Goal: Transaction & Acquisition: Obtain resource

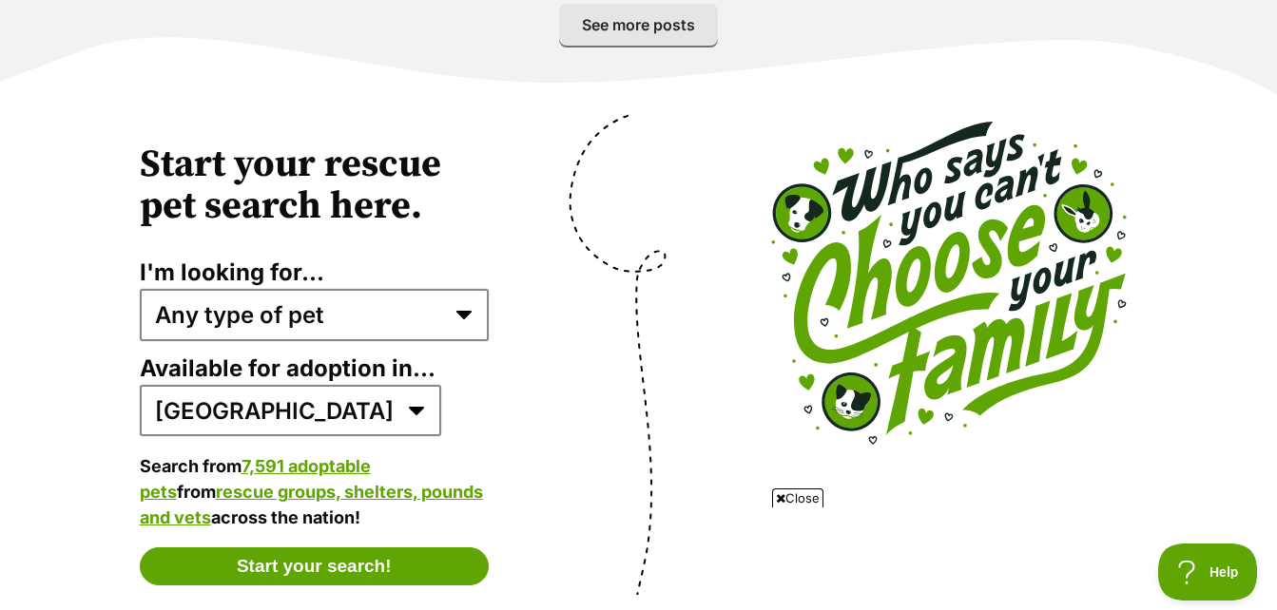
scroll to position [3707, 0]
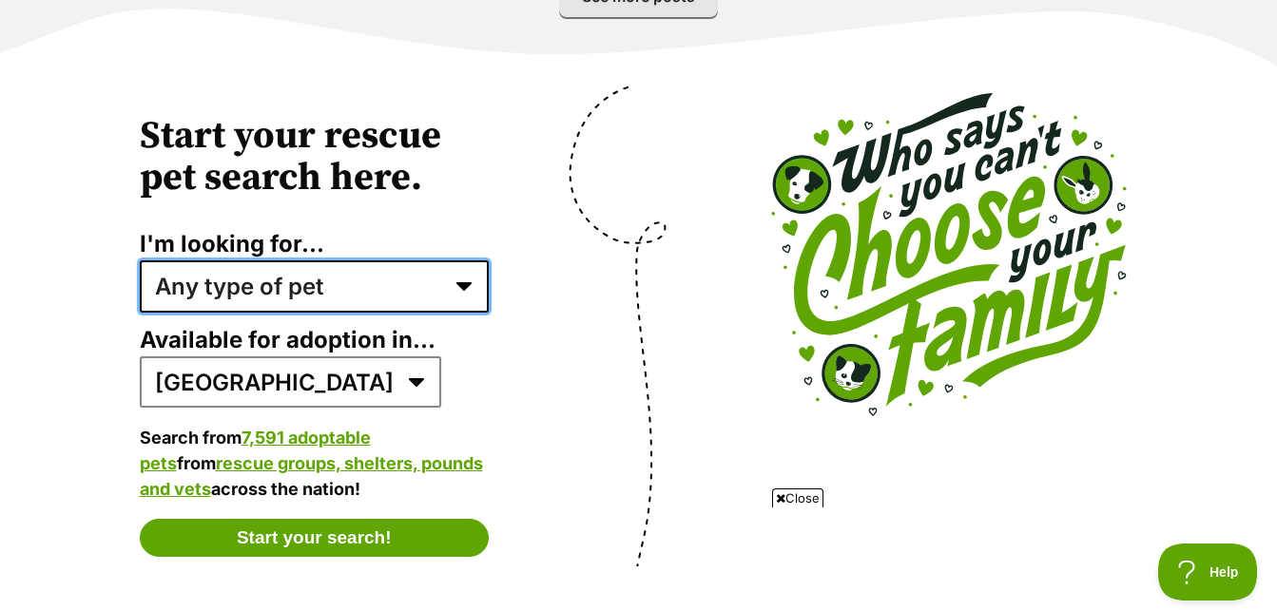
click at [457, 260] on select "Any type of pet Dogs Cats Other pets Pets looking for a home together Pets need…" at bounding box center [315, 285] width 350 height 51
select select "senior_dogs"
click at [140, 260] on select "Any type of pet Dogs Cats Other pets Pets looking for a home together Pets need…" at bounding box center [315, 285] width 350 height 51
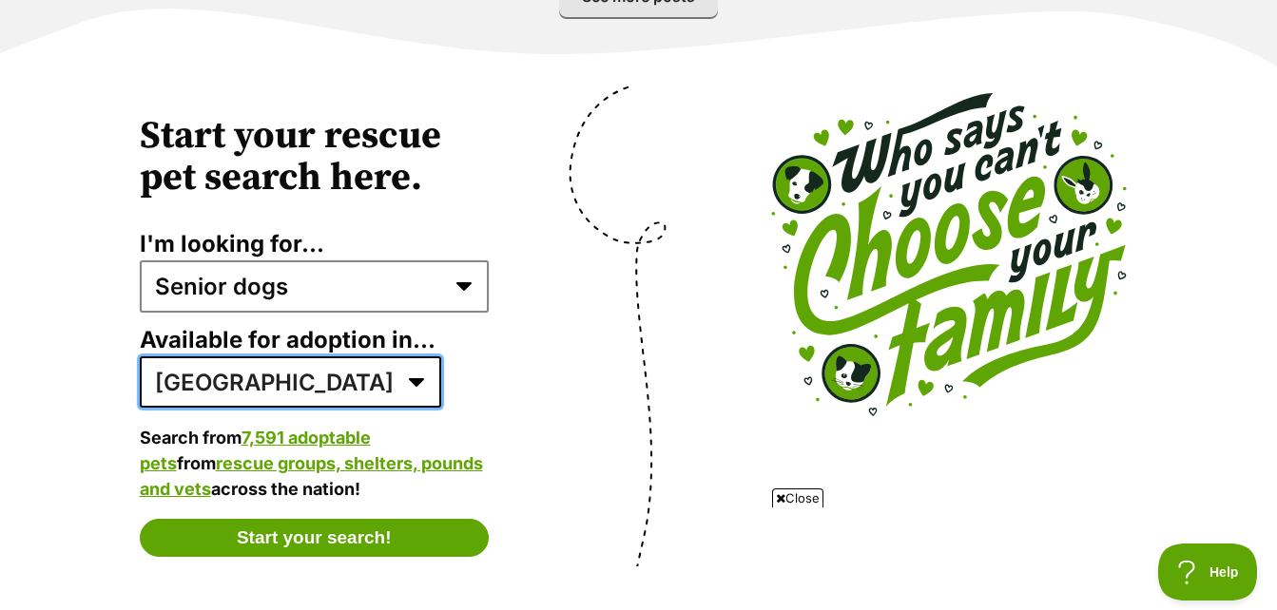
click at [278, 363] on select "Australia ACT NSW NT QLD SA TAS VIC WA" at bounding box center [290, 381] width 301 height 51
select select "2"
click at [140, 356] on select "Australia ACT NSW NT QLD SA TAS VIC WA" at bounding box center [290, 381] width 301 height 51
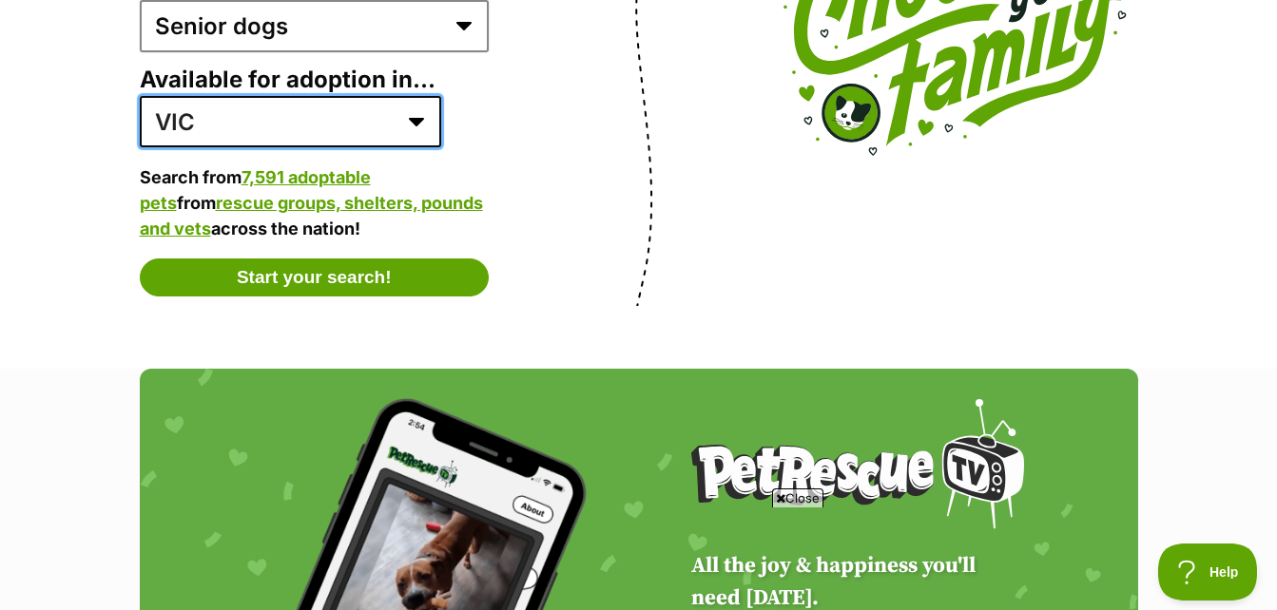
scroll to position [3897, 0]
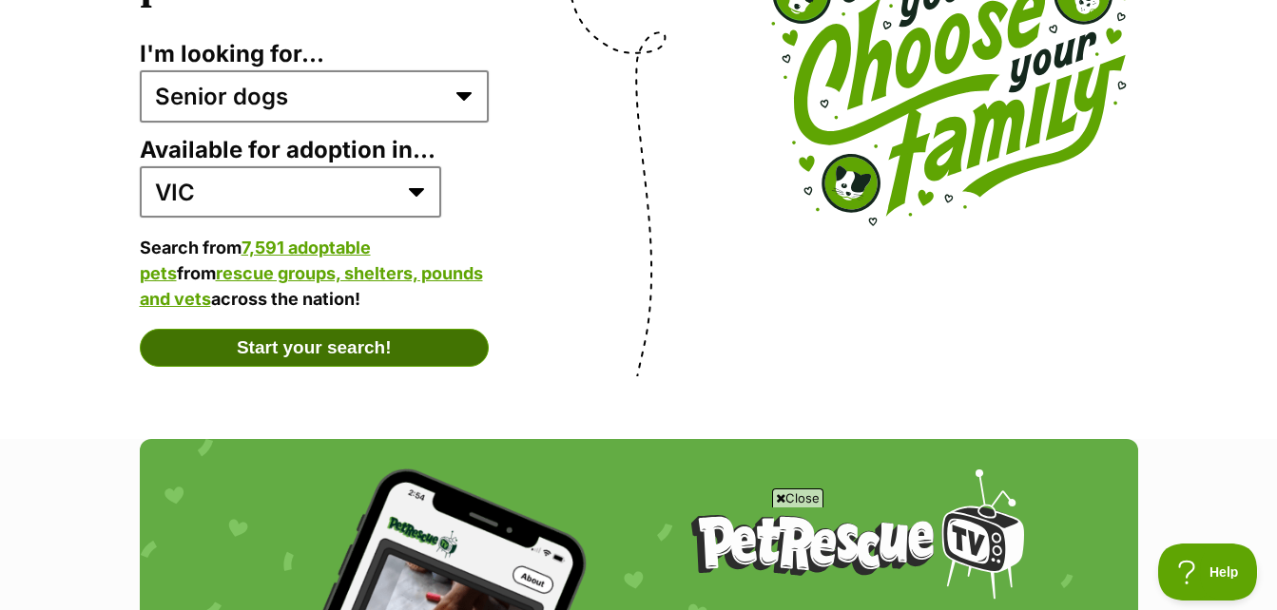
click at [319, 329] on button "Start your search!" at bounding box center [315, 348] width 350 height 38
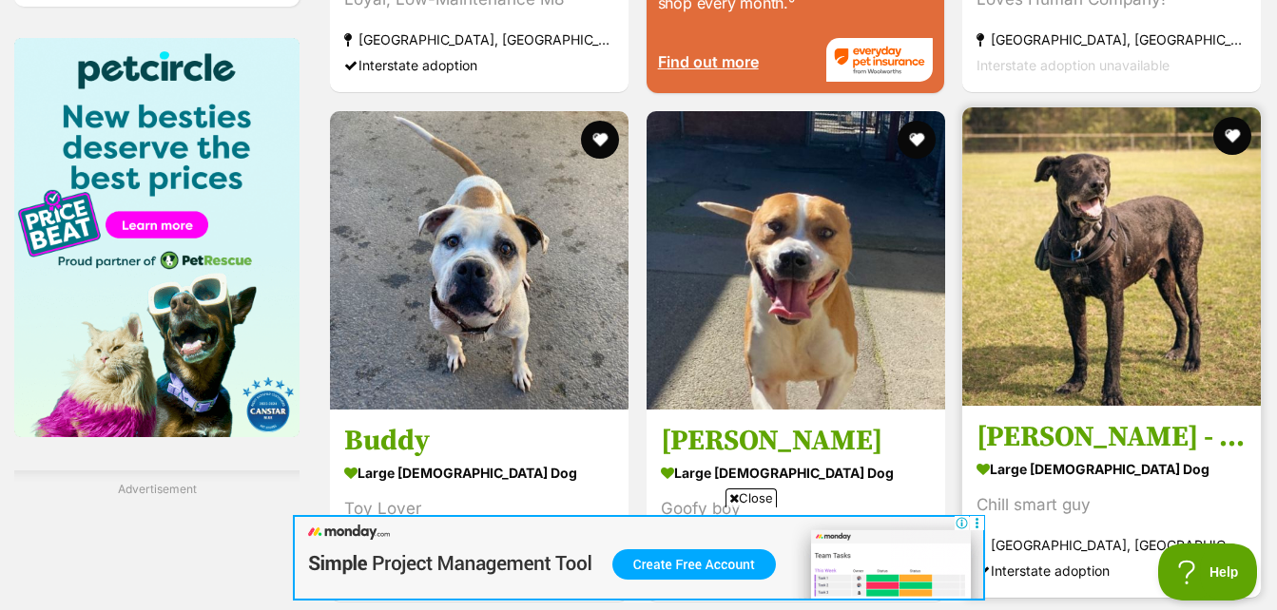
scroll to position [2947, 0]
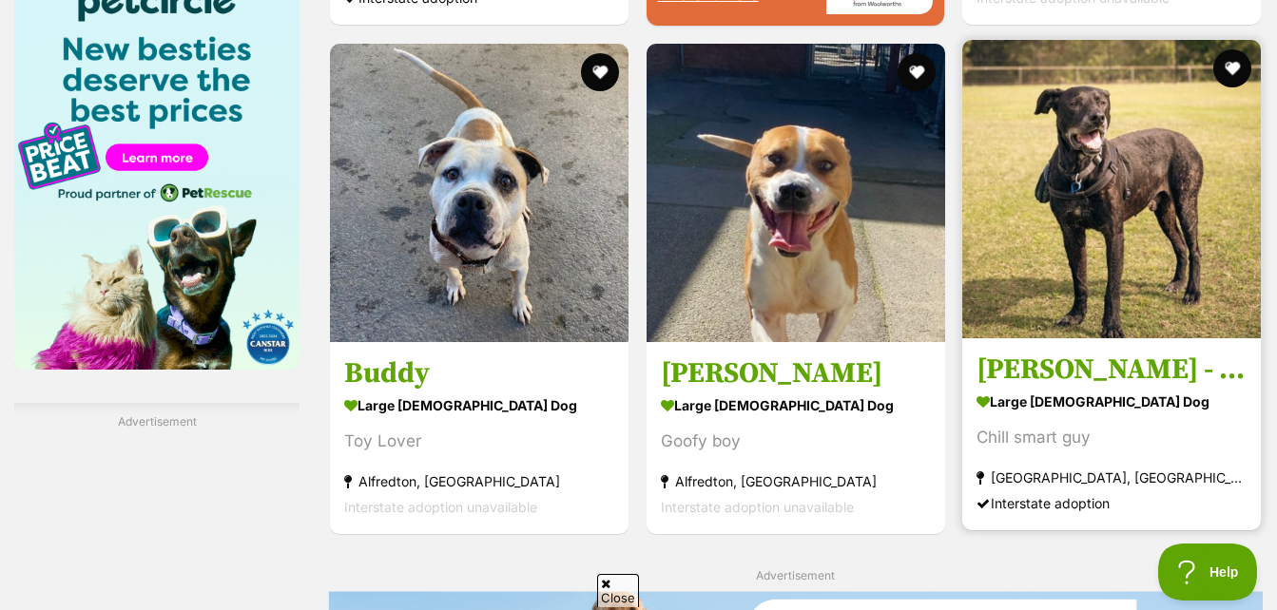
click at [1134, 295] on img at bounding box center [1111, 189] width 298 height 298
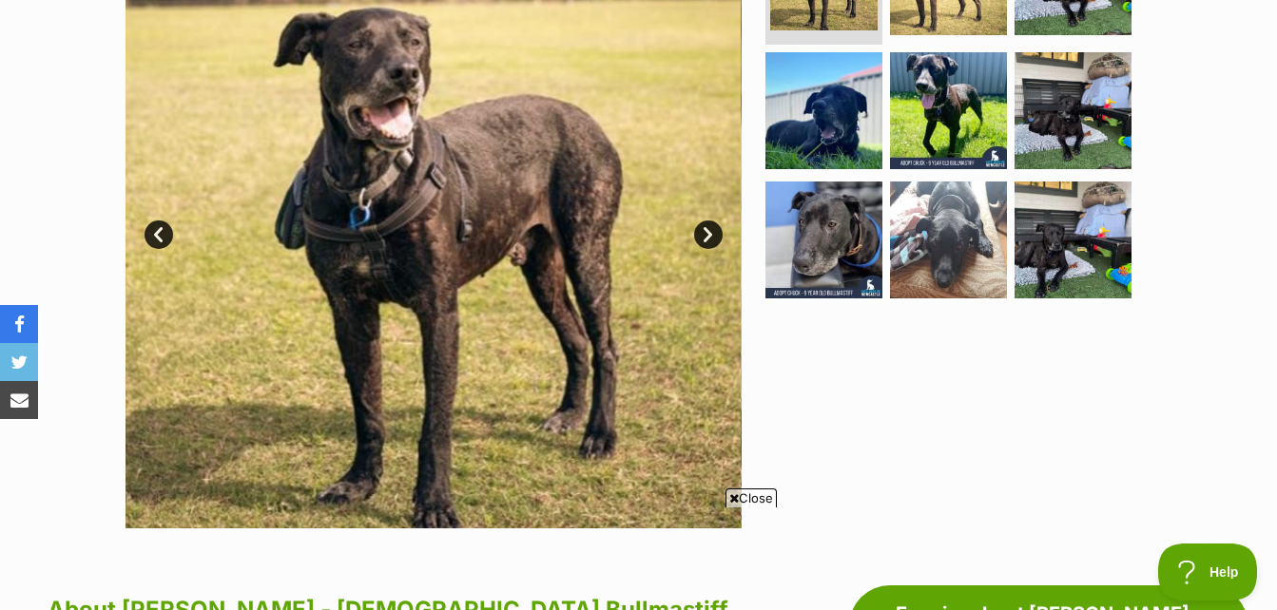
scroll to position [69, 0]
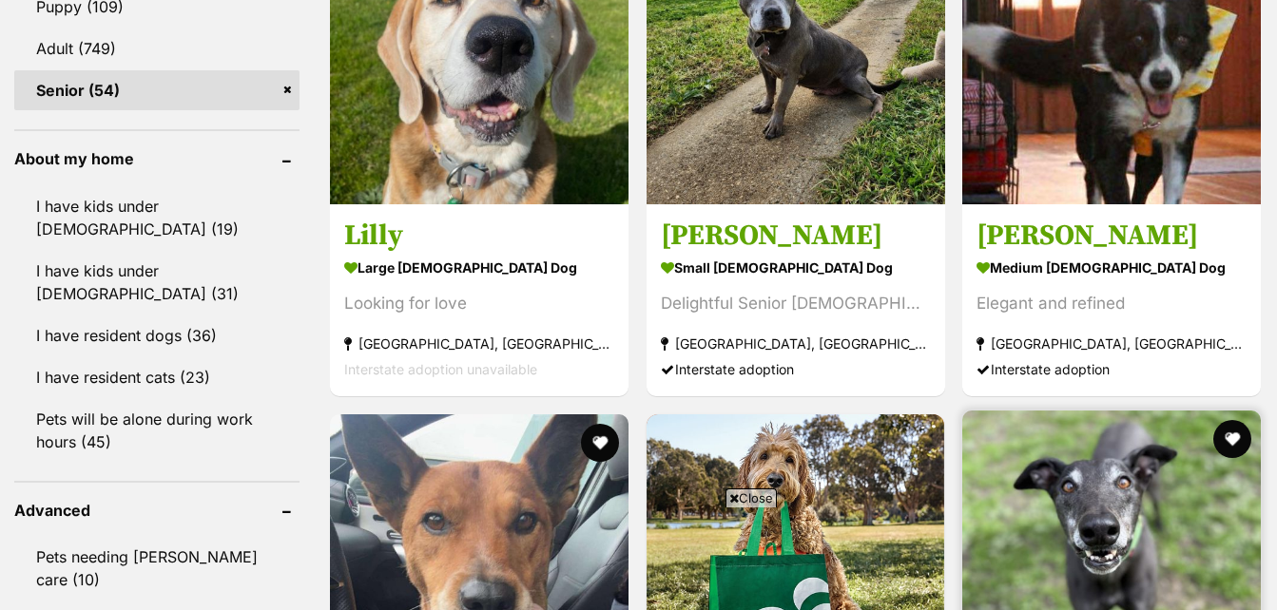
scroll to position [2100, 0]
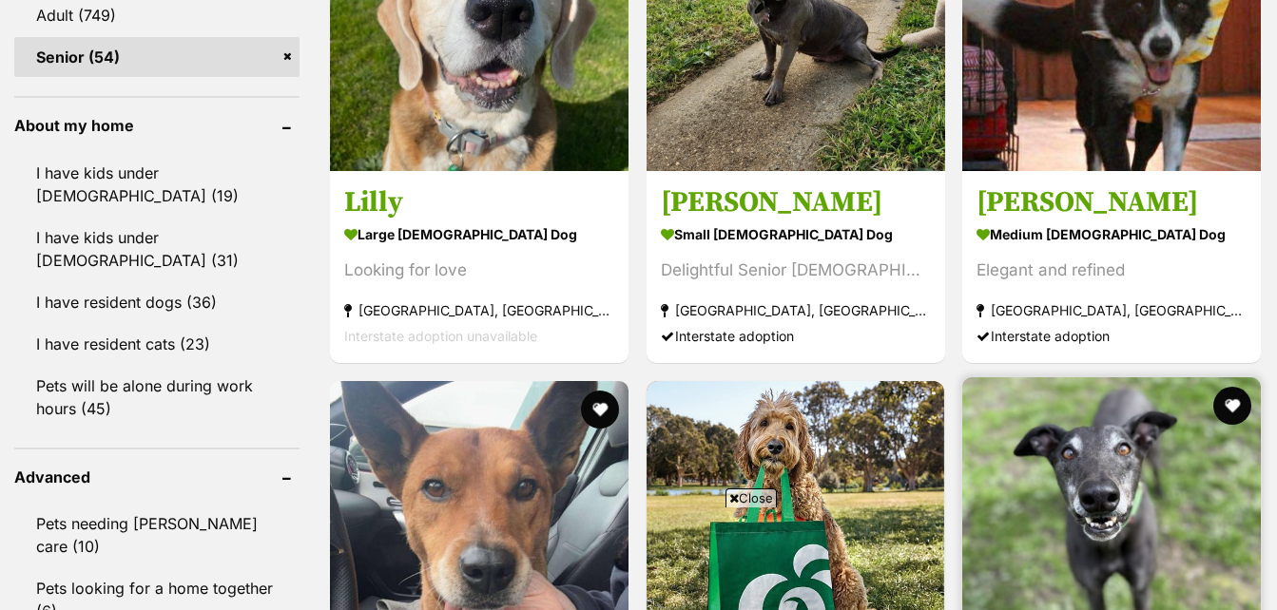
click at [1147, 377] on img at bounding box center [1111, 526] width 298 height 298
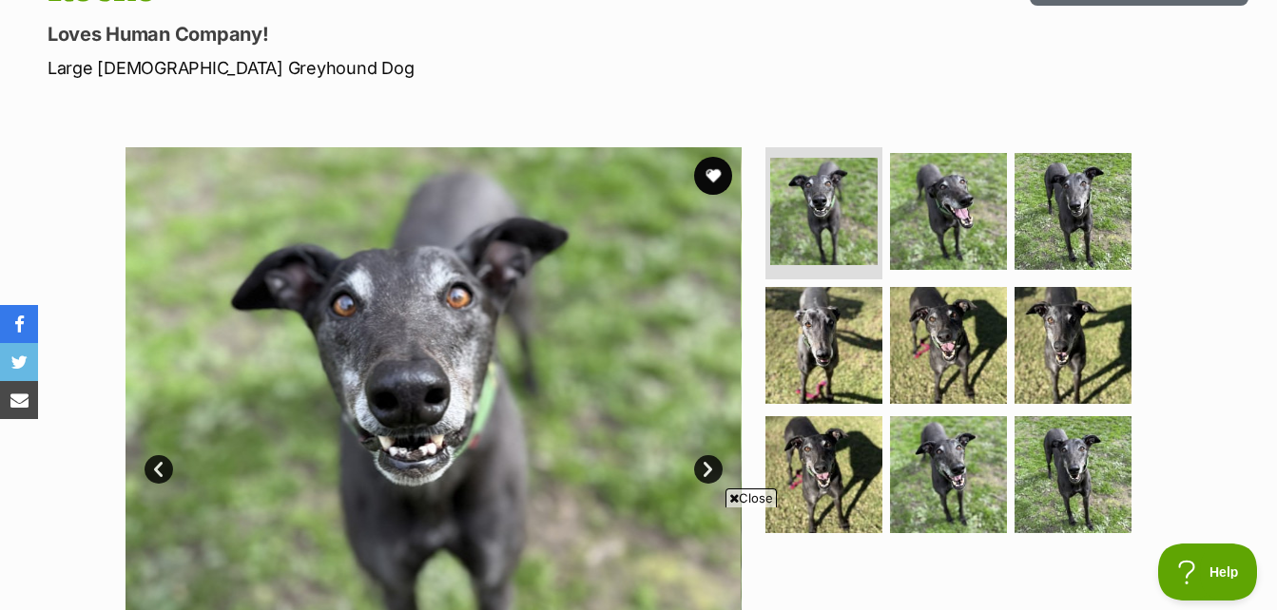
scroll to position [285, 0]
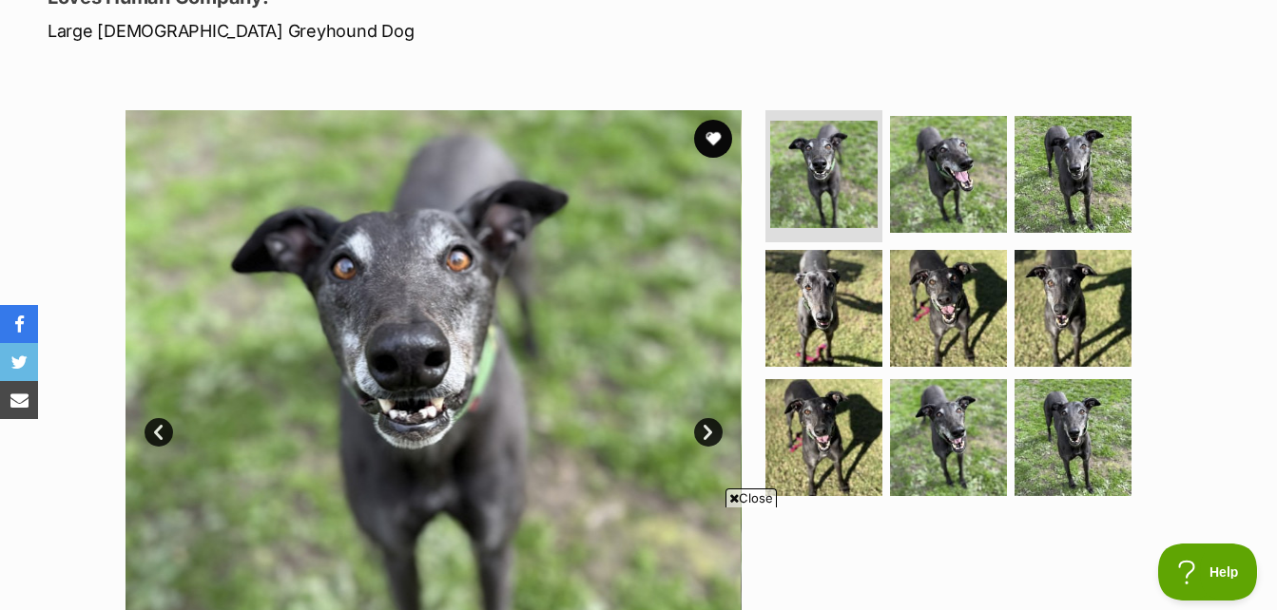
click at [733, 495] on icon at bounding box center [734, 498] width 10 height 12
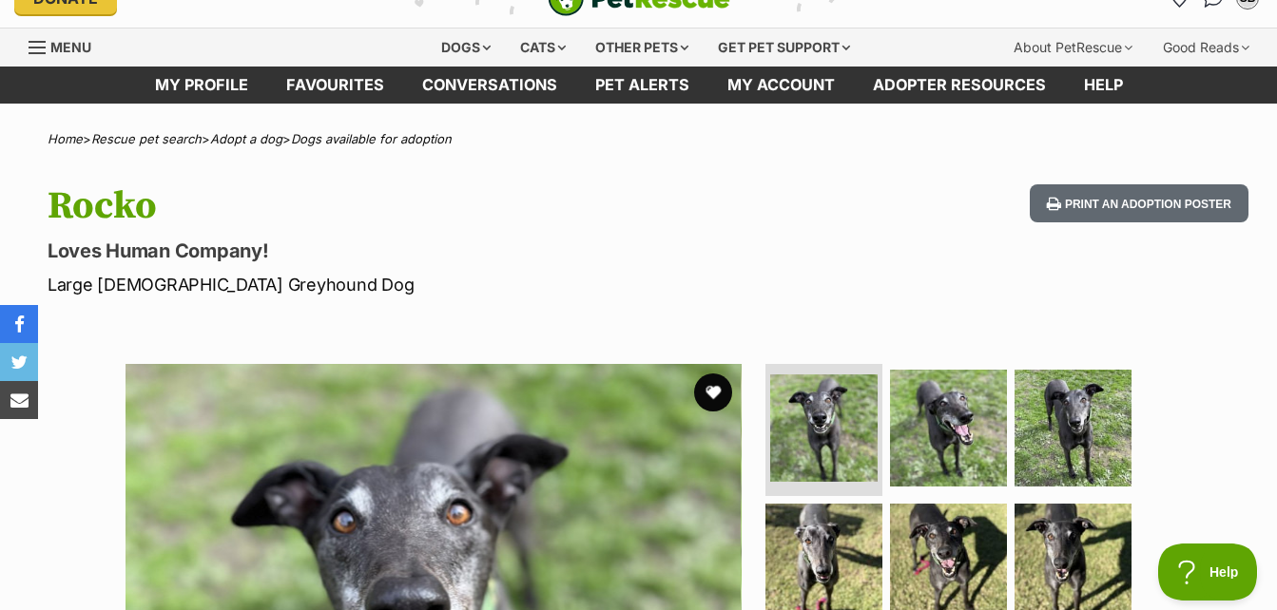
scroll to position [0, 0]
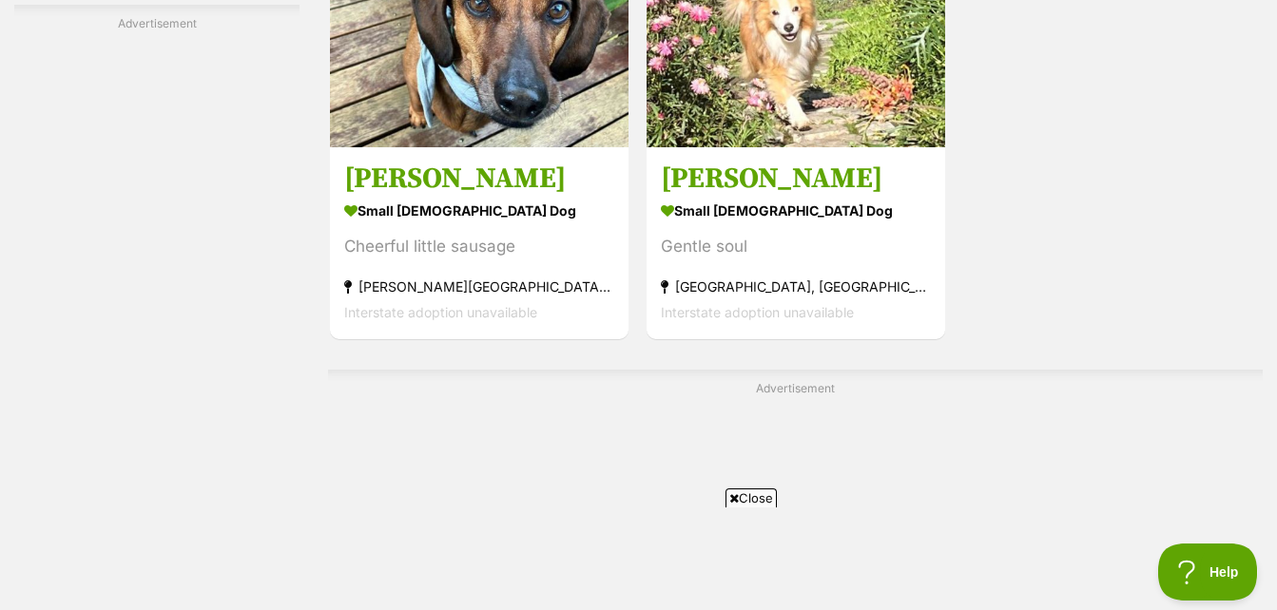
scroll to position [4348, 0]
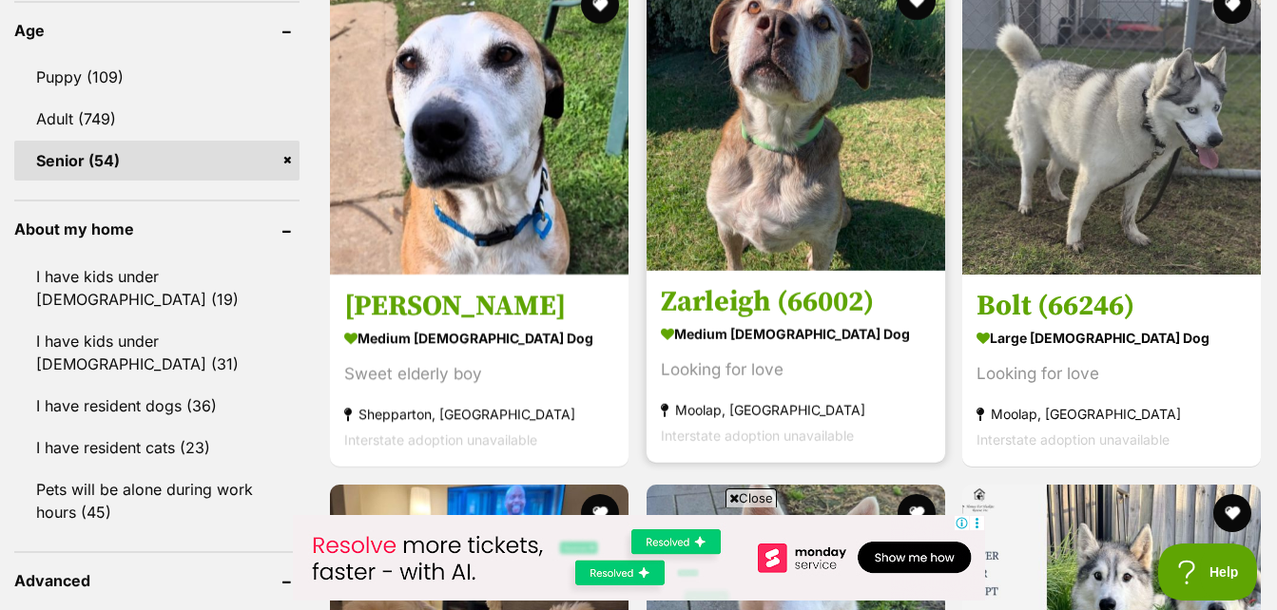
click at [792, 190] on img at bounding box center [795, 121] width 298 height 298
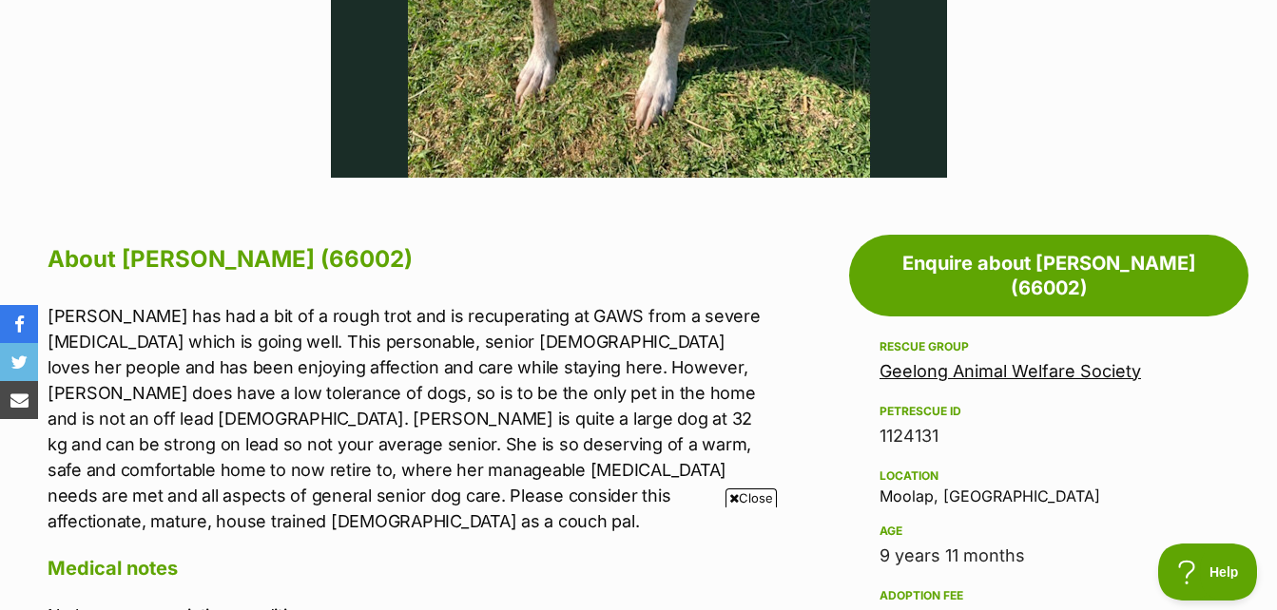
scroll to position [1046, 0]
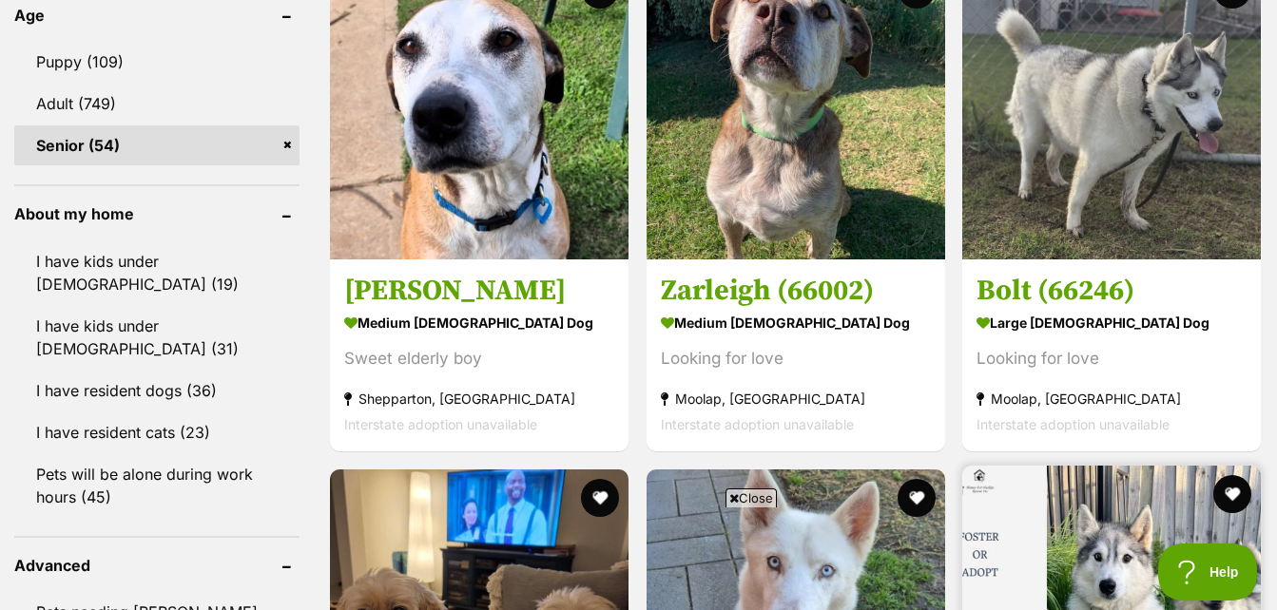
scroll to position [1996, 0]
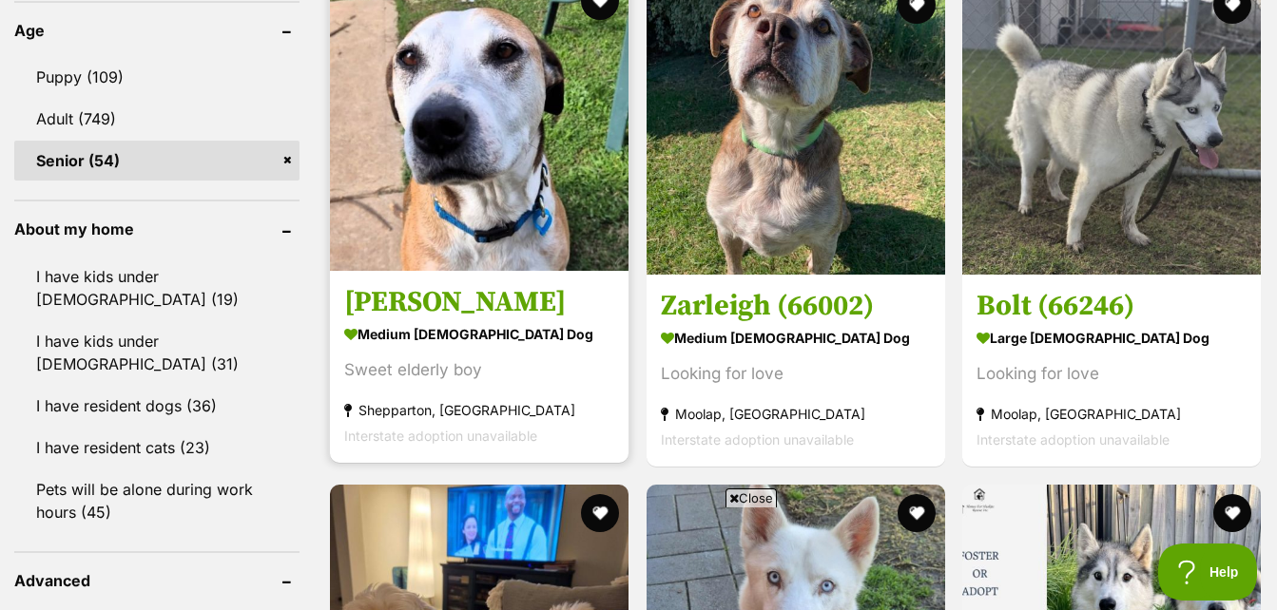
click at [466, 244] on img at bounding box center [479, 121] width 298 height 298
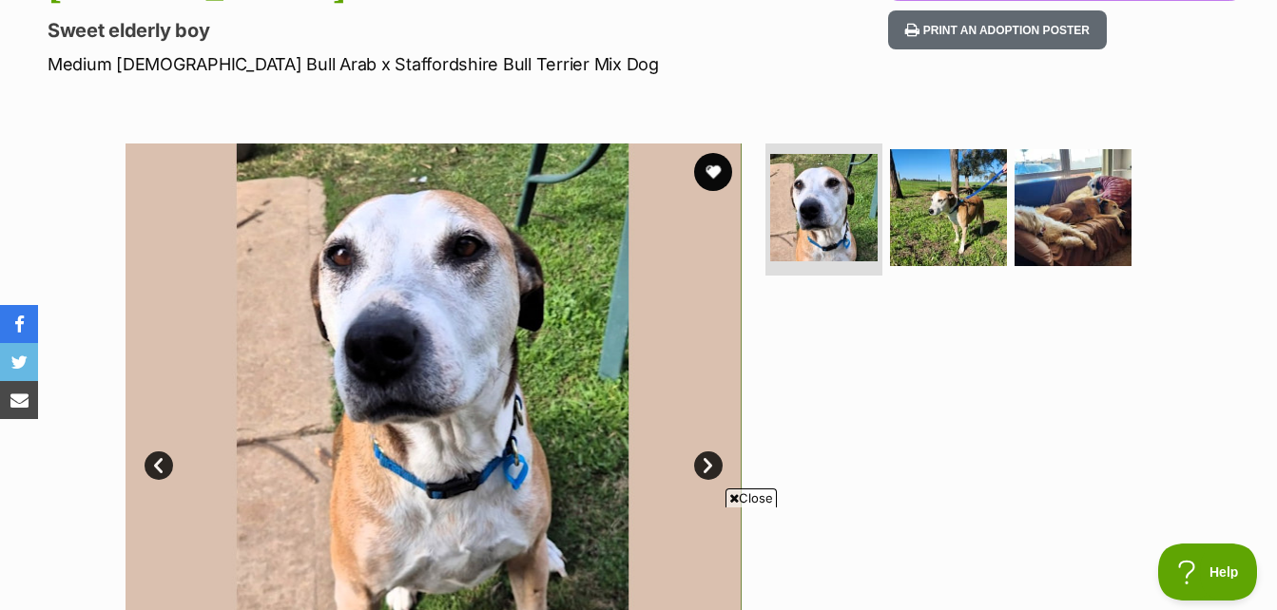
scroll to position [285, 0]
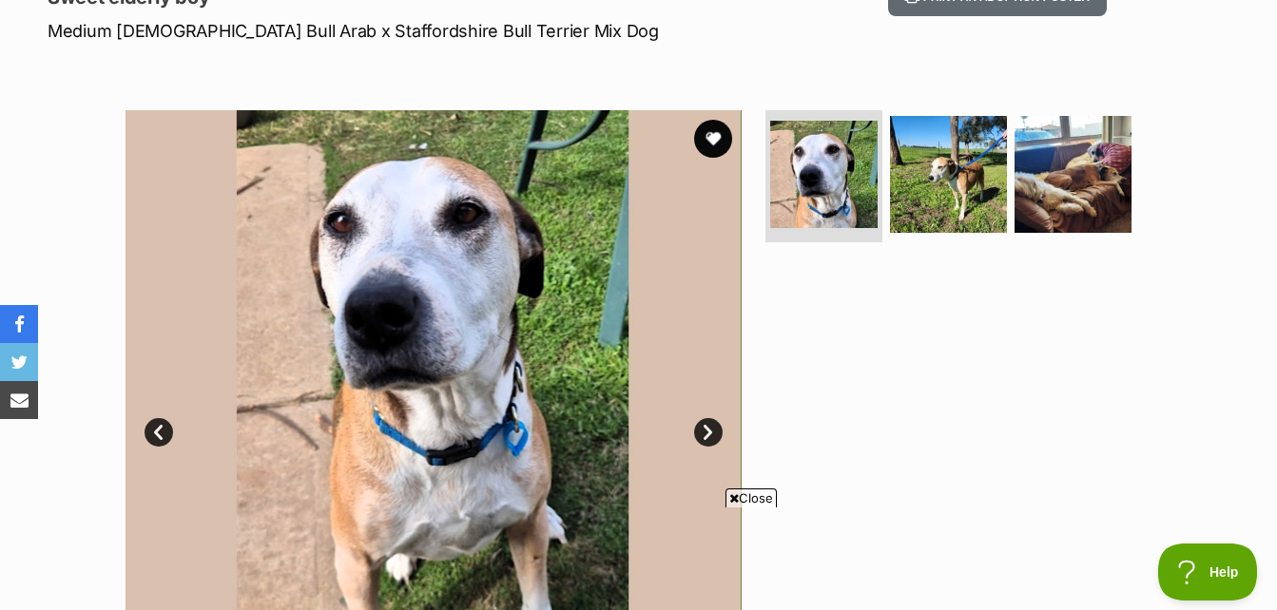
click at [709, 429] on link "Next" at bounding box center [708, 432] width 29 height 29
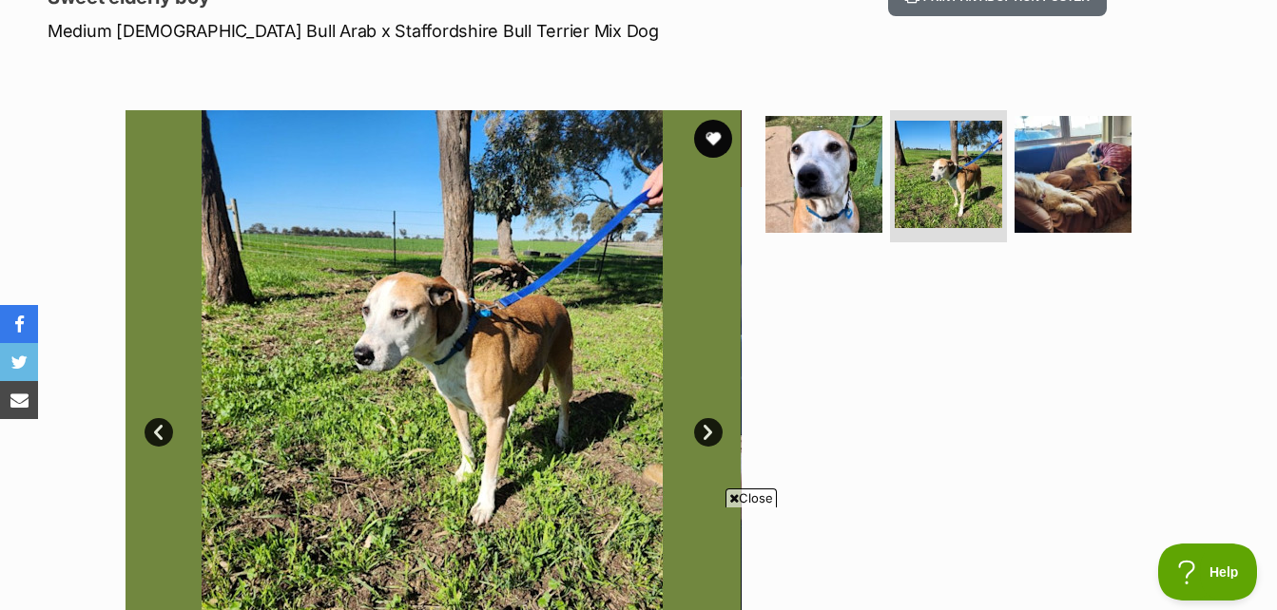
click at [709, 427] on link "Next" at bounding box center [708, 432] width 29 height 29
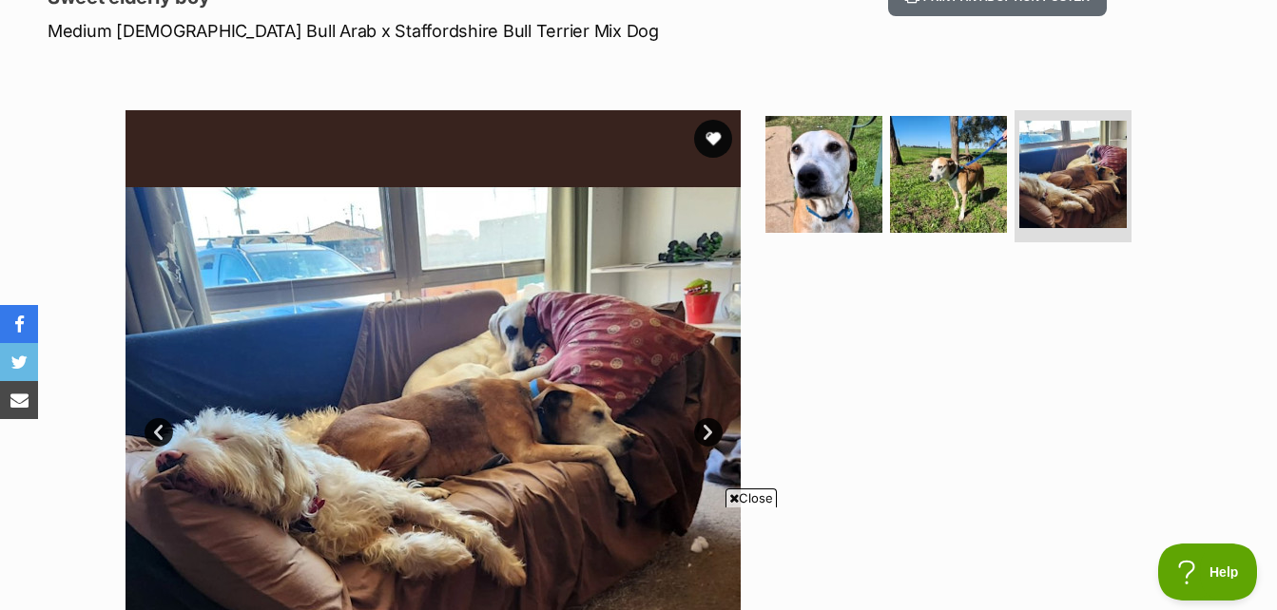
click at [713, 433] on link "Next" at bounding box center [708, 432] width 29 height 29
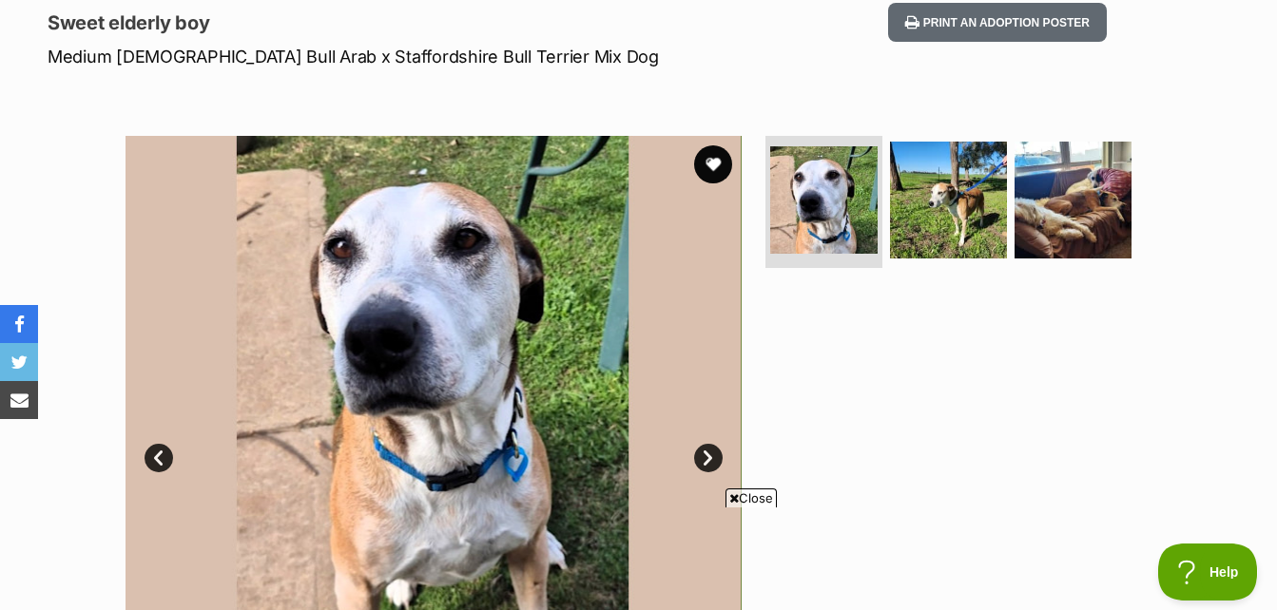
scroll to position [190, 0]
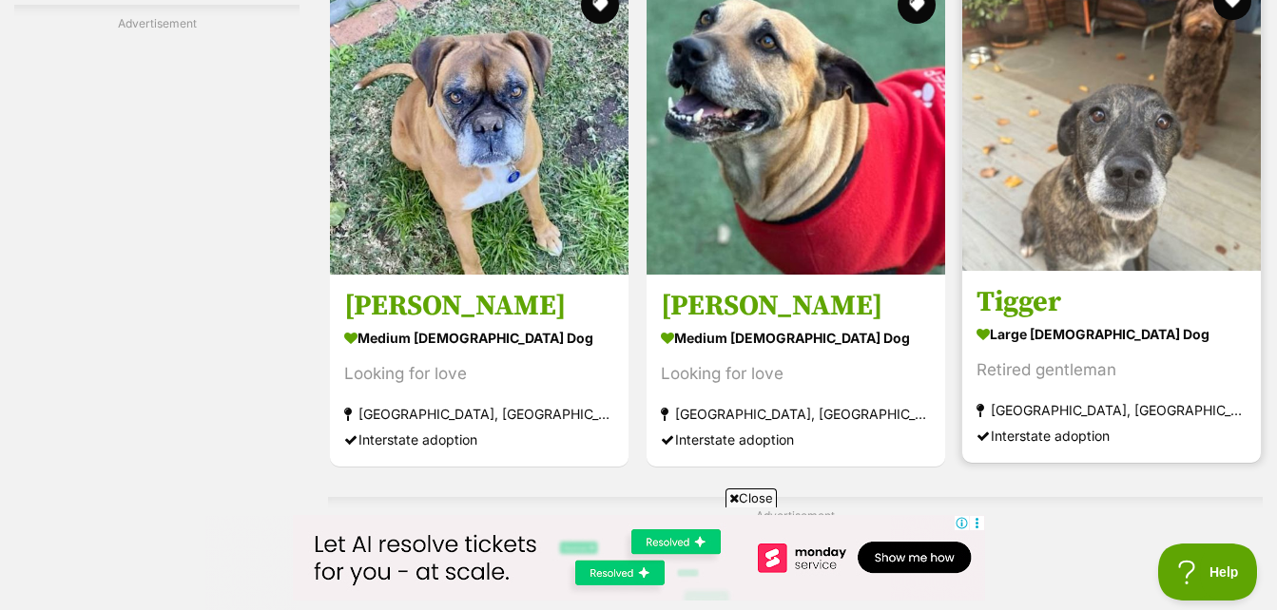
scroll to position [3802, 0]
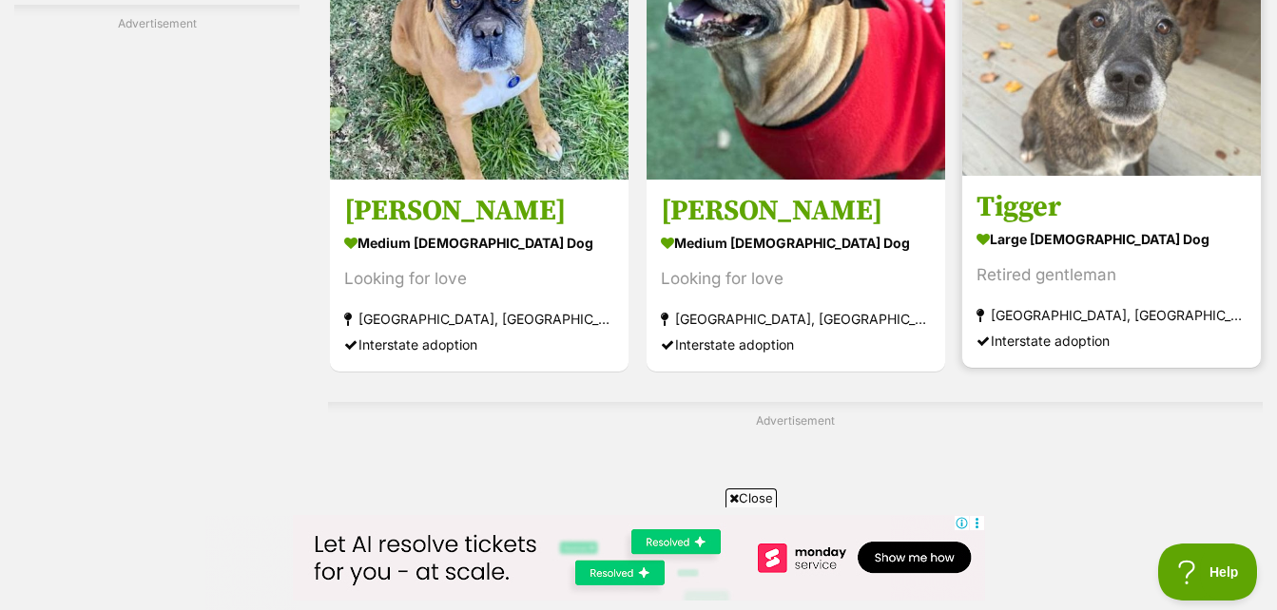
click at [1139, 136] on img at bounding box center [1111, 26] width 298 height 298
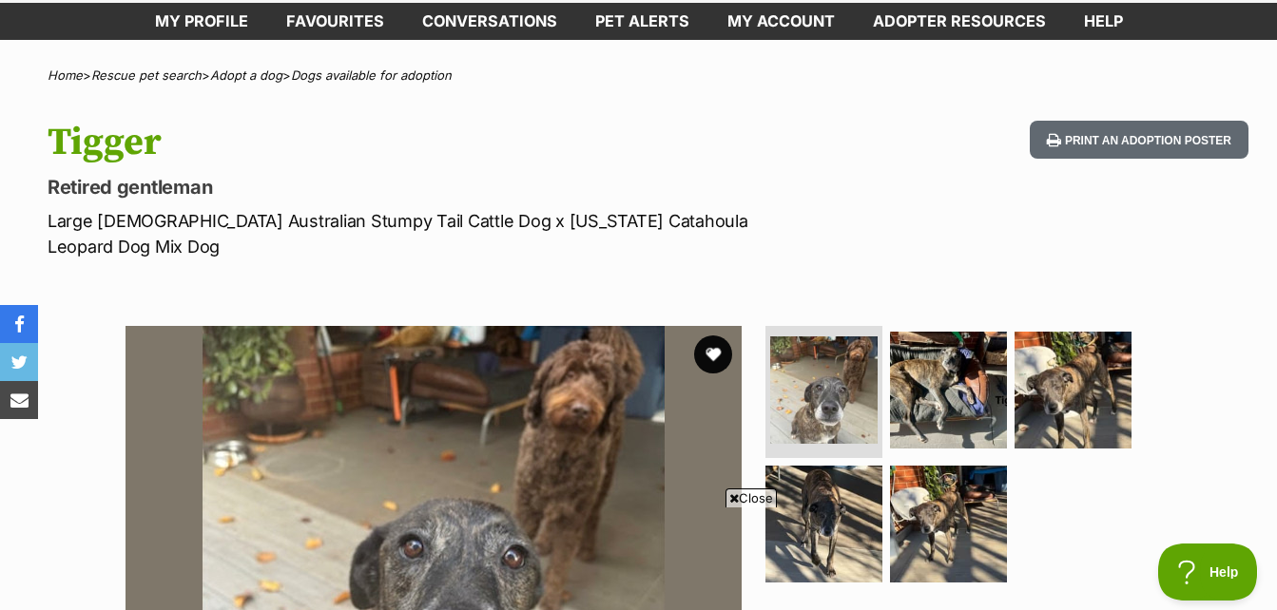
click at [759, 492] on span "Close" at bounding box center [750, 498] width 51 height 19
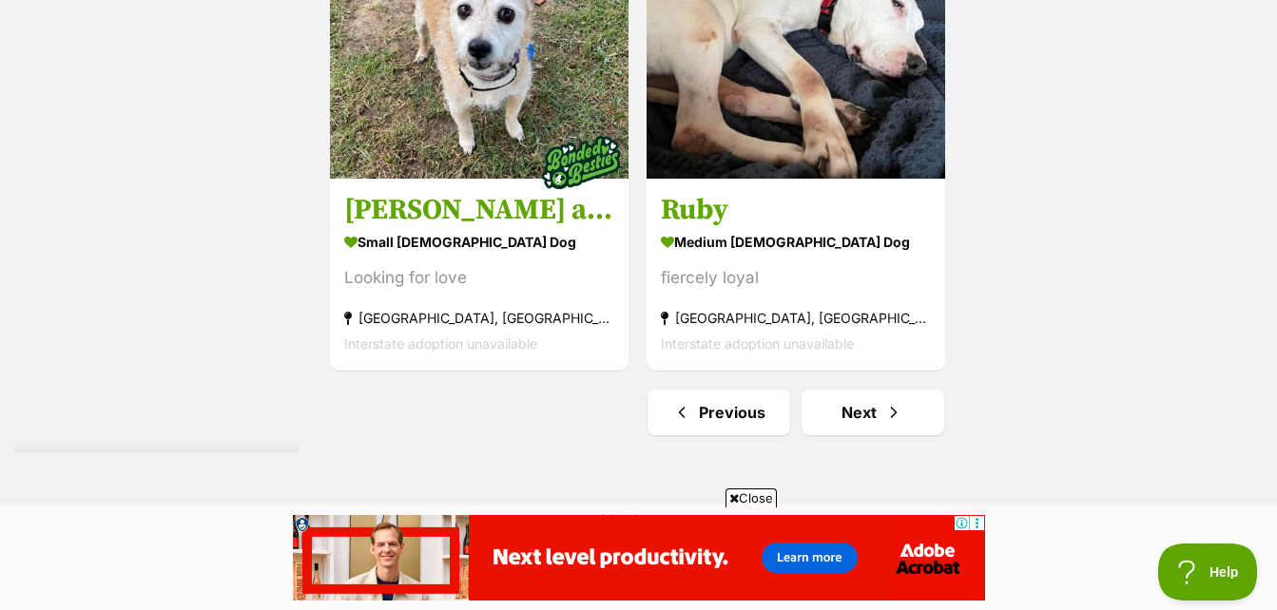
scroll to position [4674, 0]
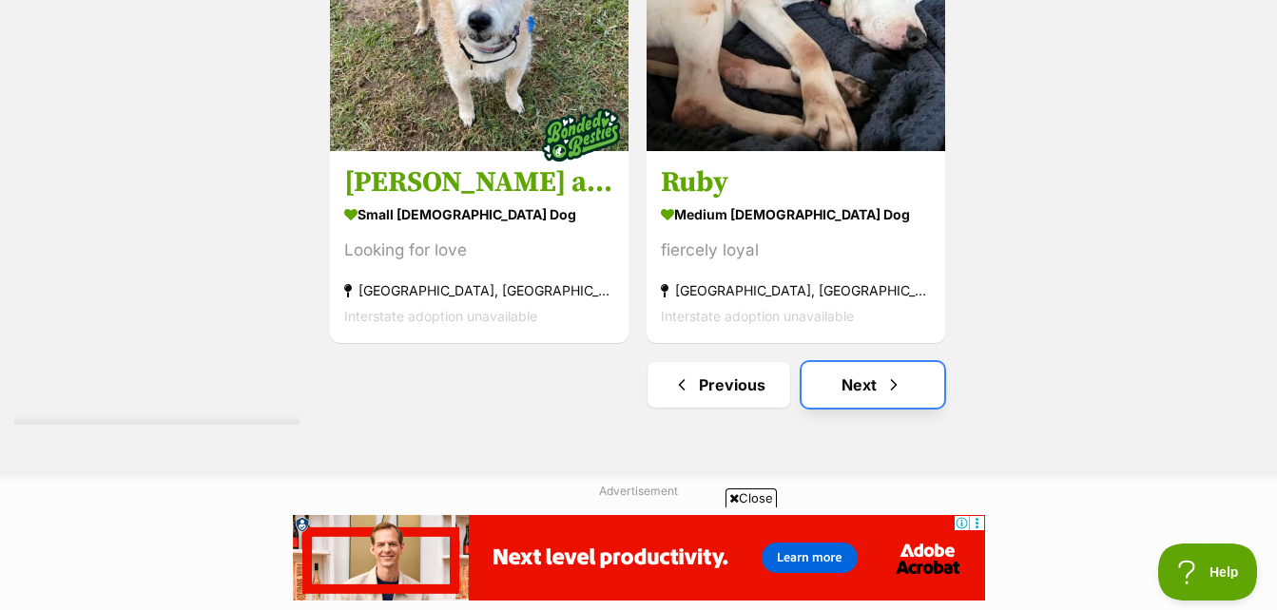
click at [884, 382] on span "Next page" at bounding box center [893, 385] width 19 height 23
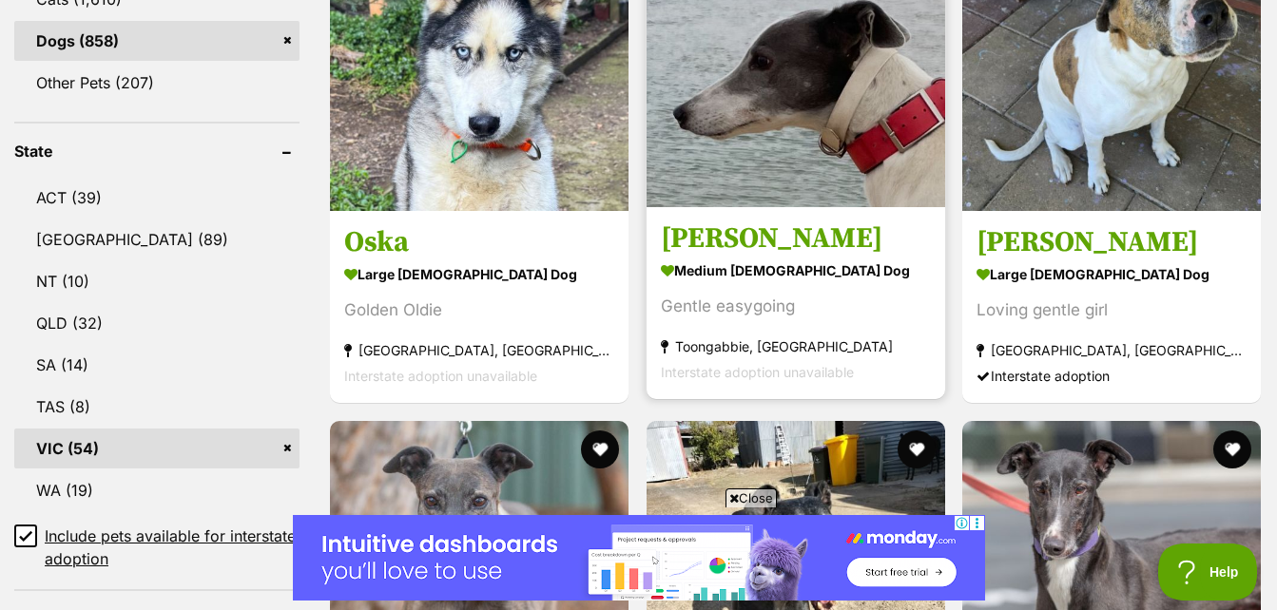
scroll to position [856, 0]
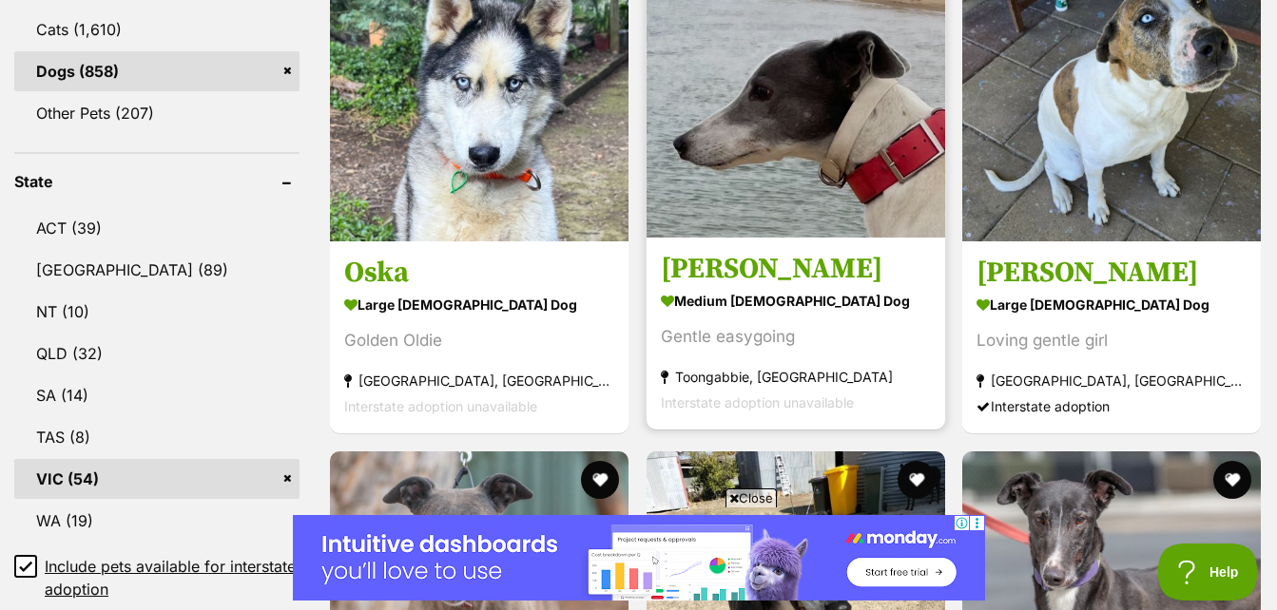
click at [797, 201] on img at bounding box center [795, 88] width 298 height 298
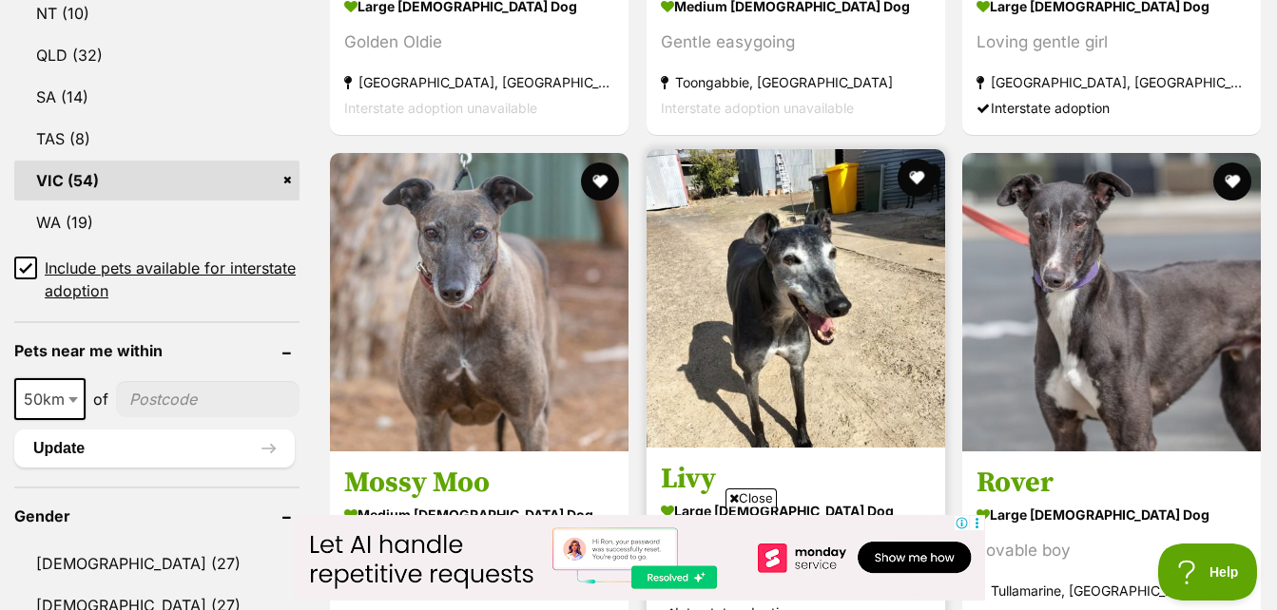
scroll to position [1236, 0]
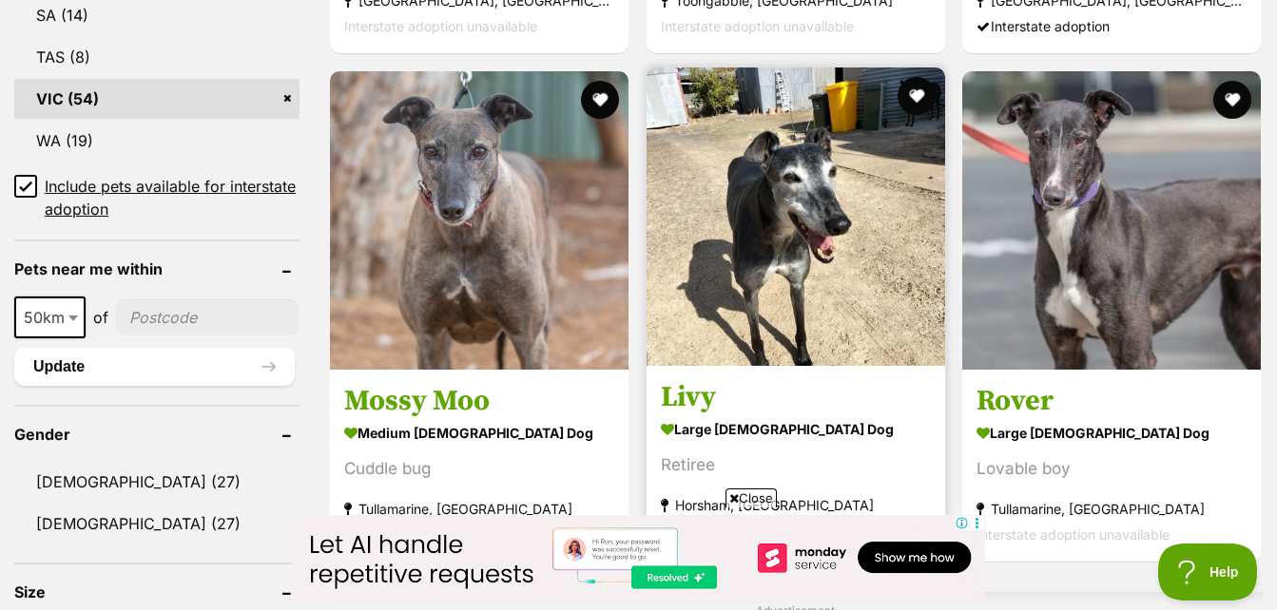
click at [831, 391] on h3 "Livy" at bounding box center [796, 397] width 270 height 36
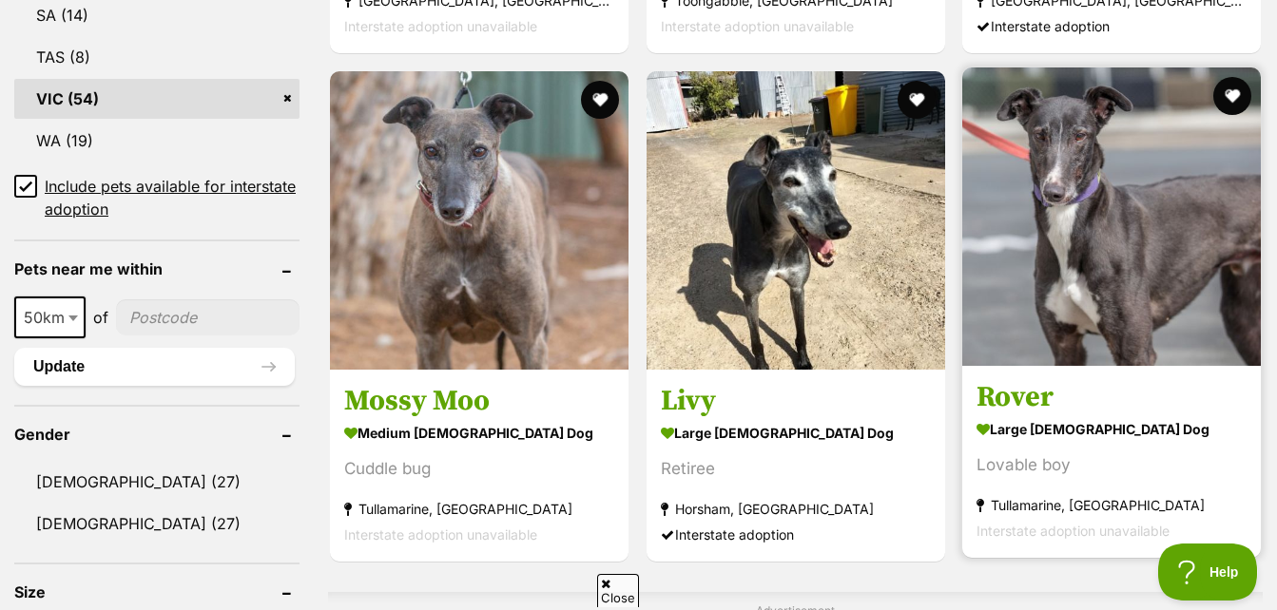
scroll to position [0, 0]
click at [1120, 232] on img at bounding box center [1111, 216] width 298 height 298
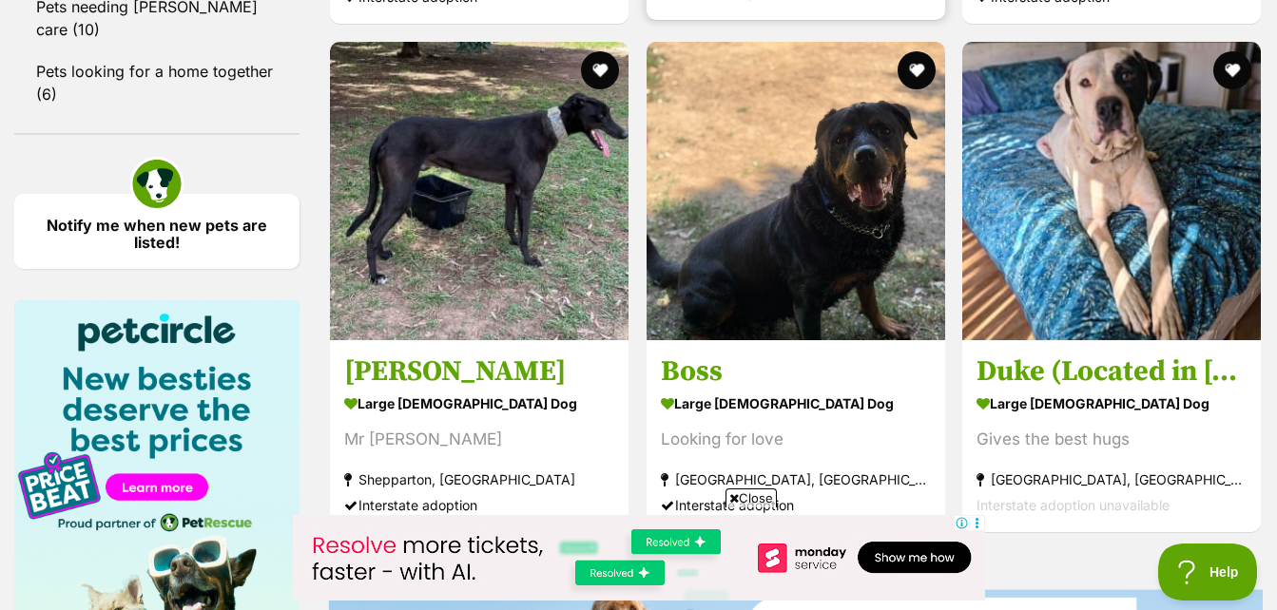
scroll to position [2662, 0]
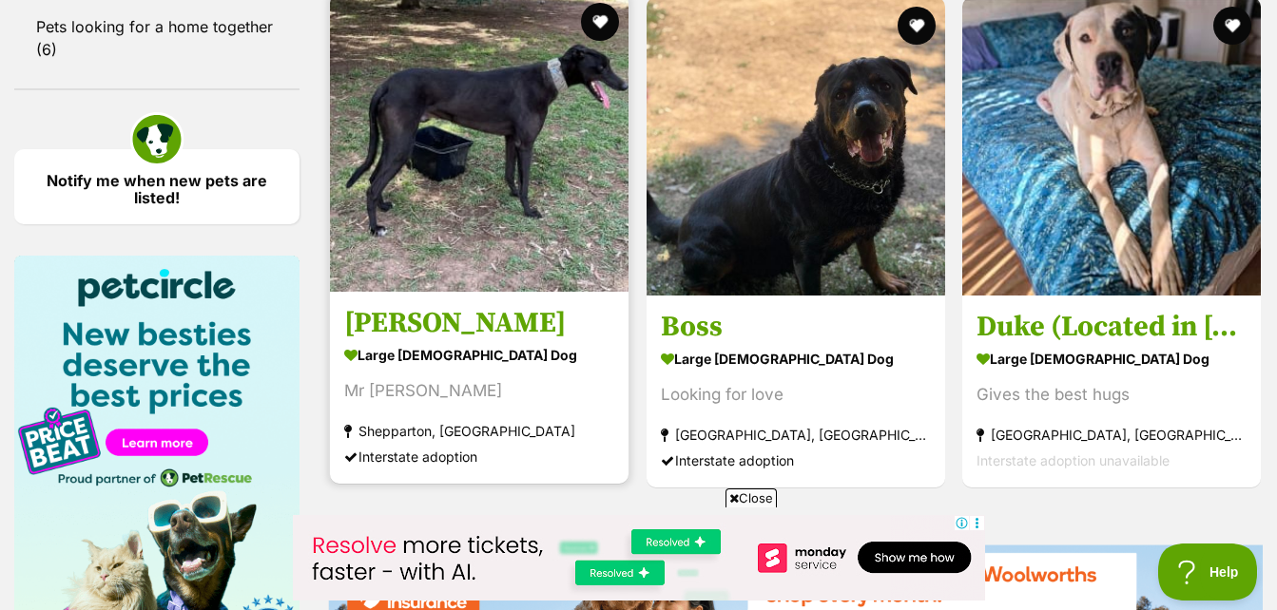
click at [452, 270] on img at bounding box center [479, 142] width 298 height 298
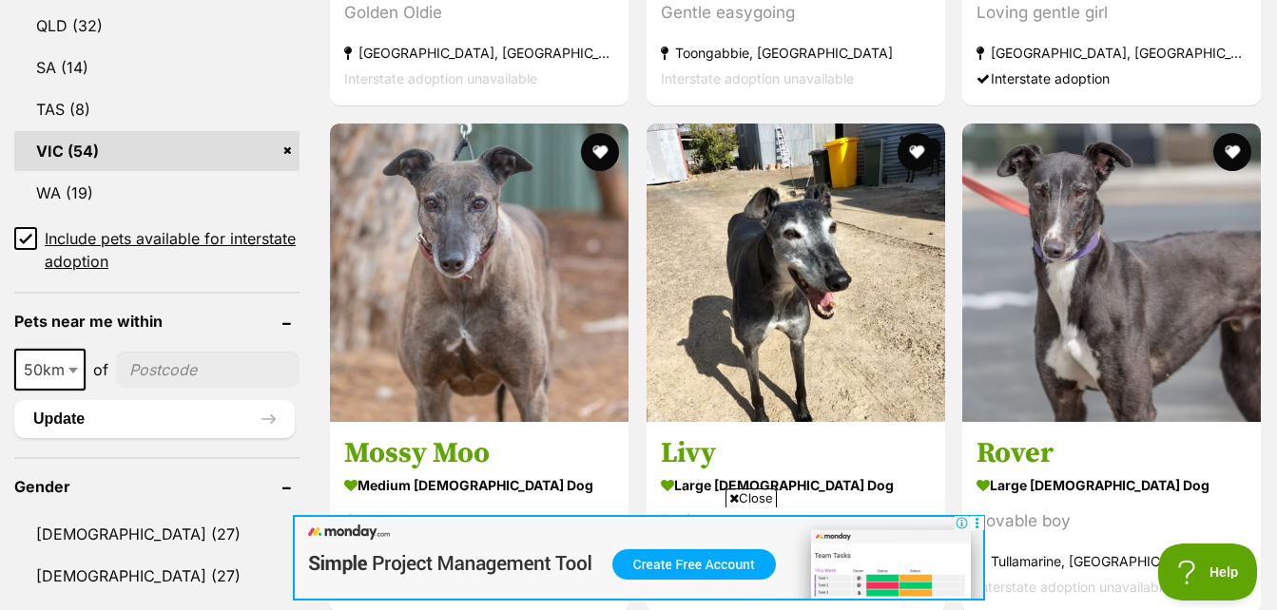
scroll to position [1141, 0]
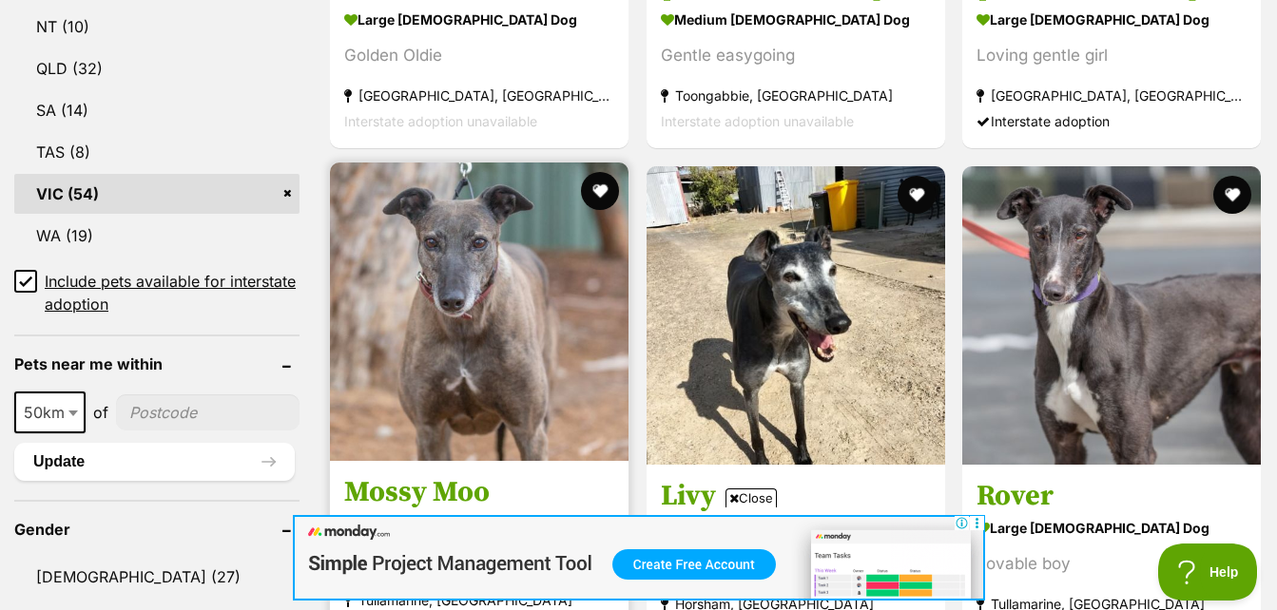
click at [505, 330] on img at bounding box center [479, 312] width 298 height 298
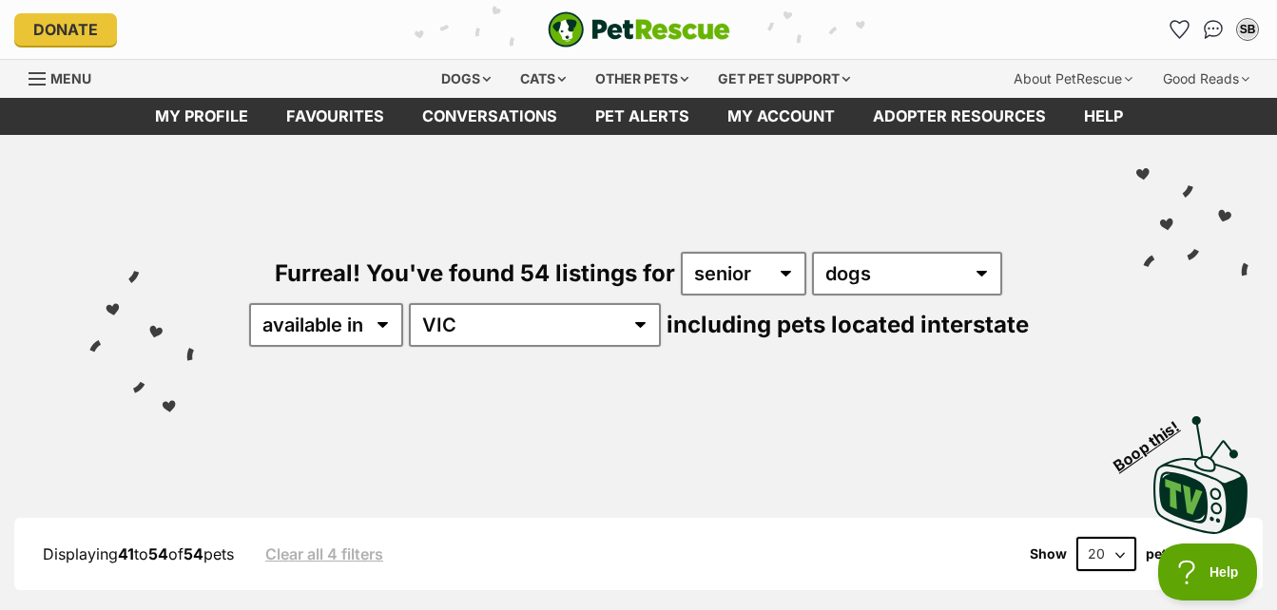
scroll to position [0, 0]
click at [403, 320] on select "available in located in" at bounding box center [326, 325] width 154 height 44
select select "disabled"
click at [306, 303] on select "available in located in" at bounding box center [326, 325] width 154 height 44
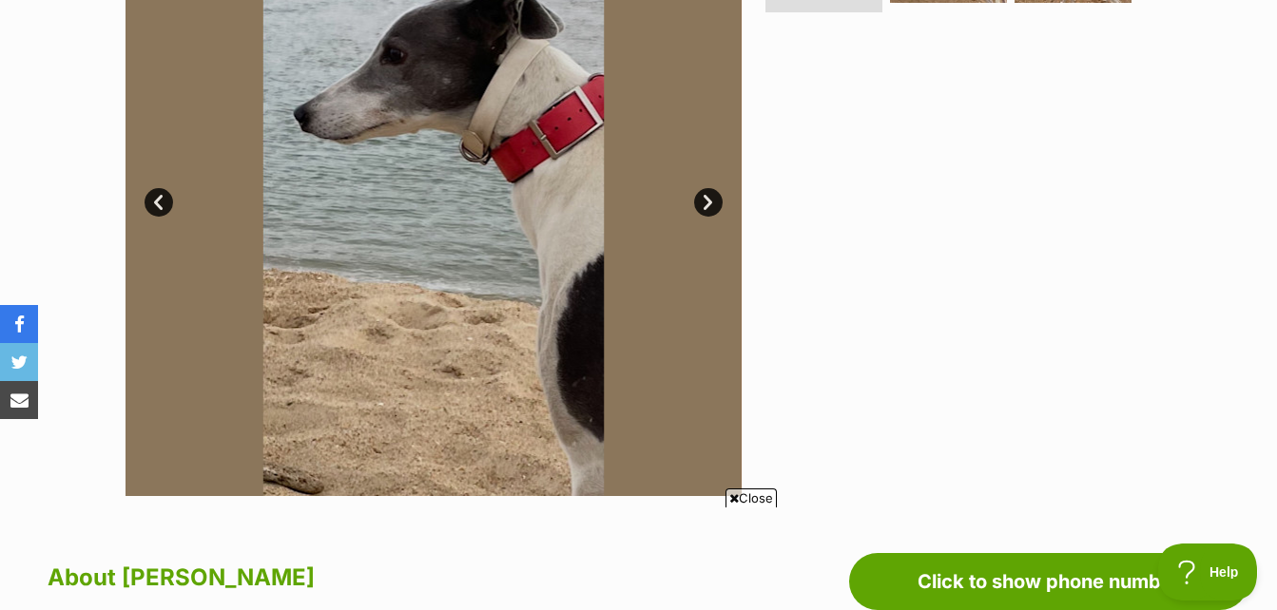
scroll to position [475, 0]
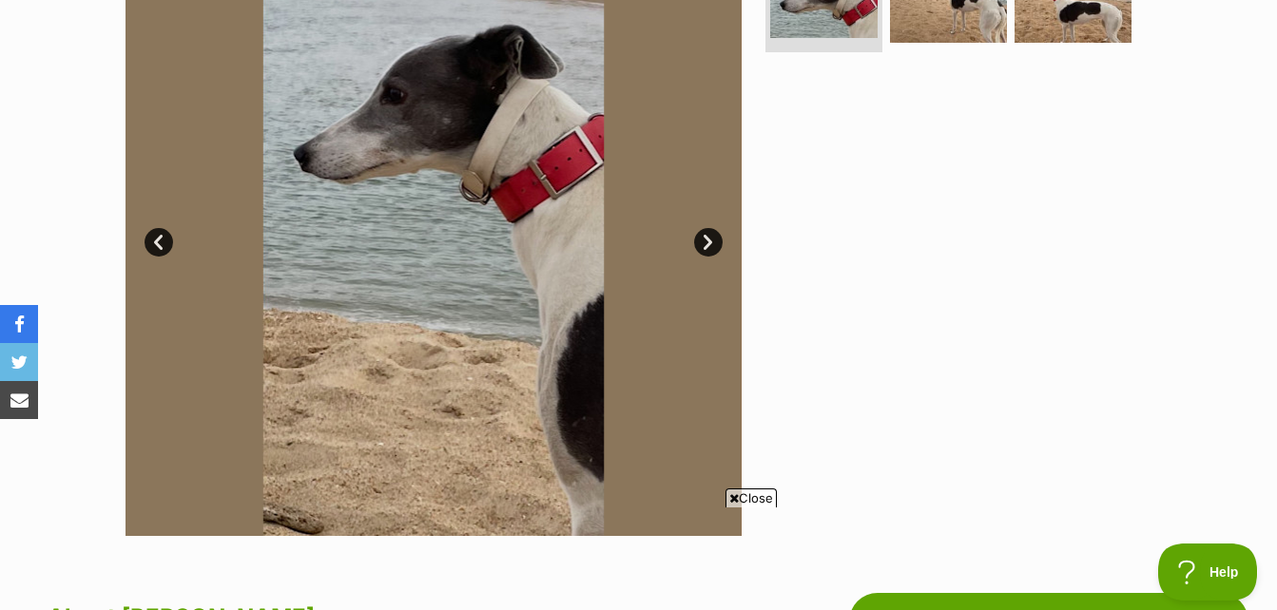
click at [707, 241] on link "Next" at bounding box center [708, 242] width 29 height 29
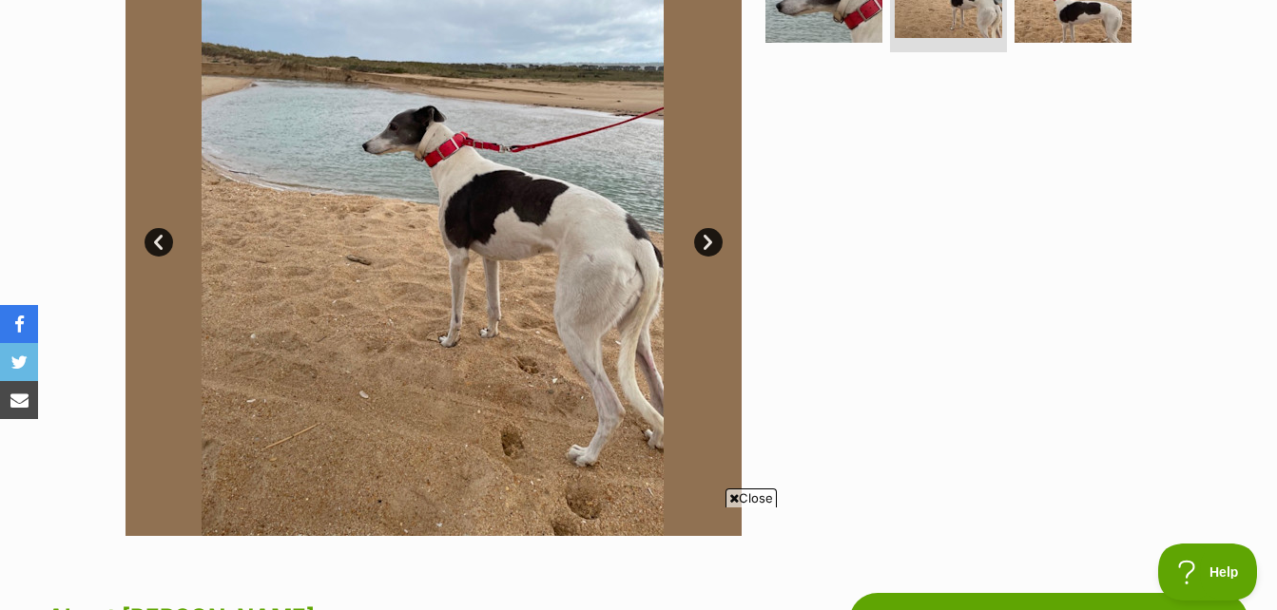
click at [707, 241] on link "Next" at bounding box center [708, 242] width 29 height 29
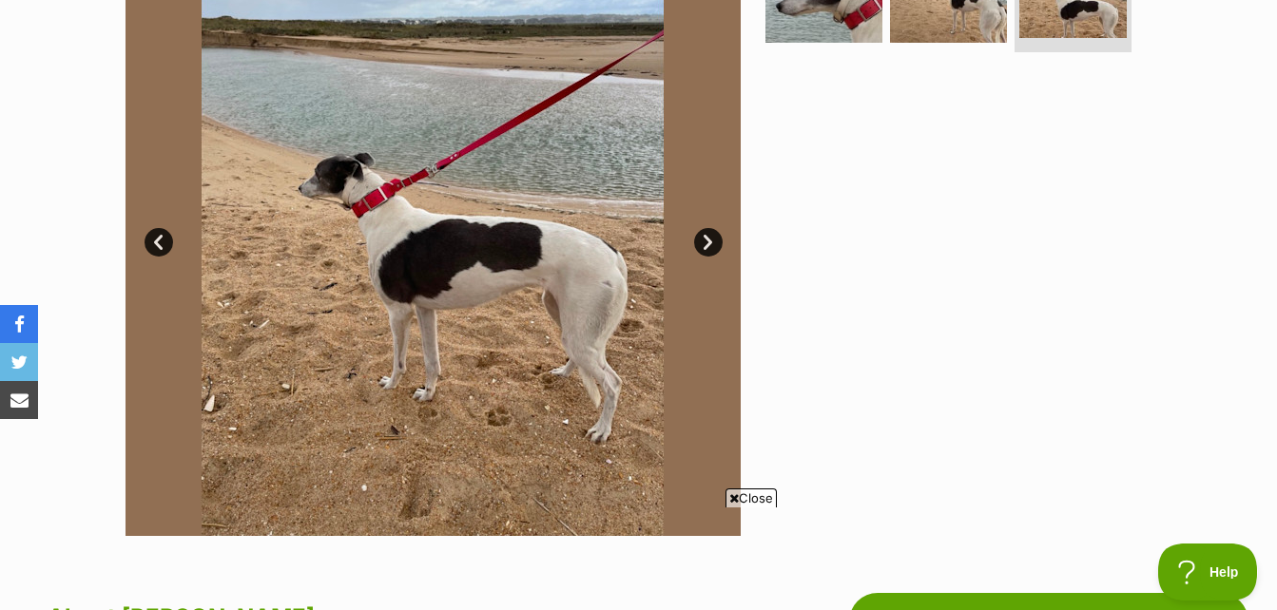
click at [707, 241] on link "Next" at bounding box center [708, 242] width 29 height 29
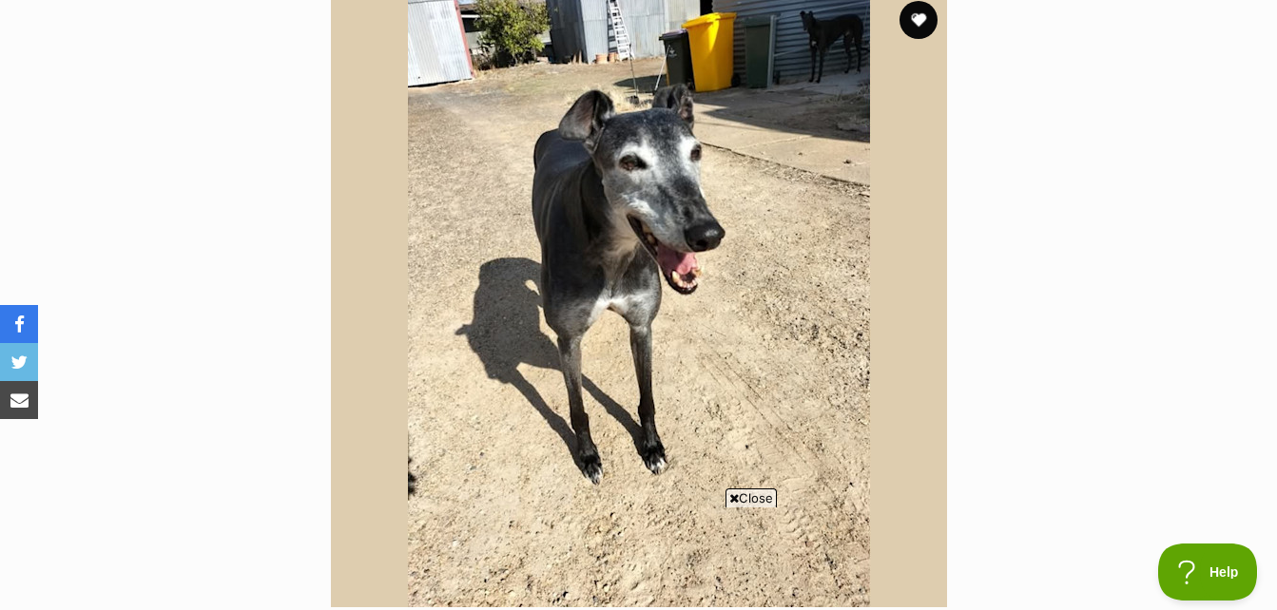
scroll to position [475, 0]
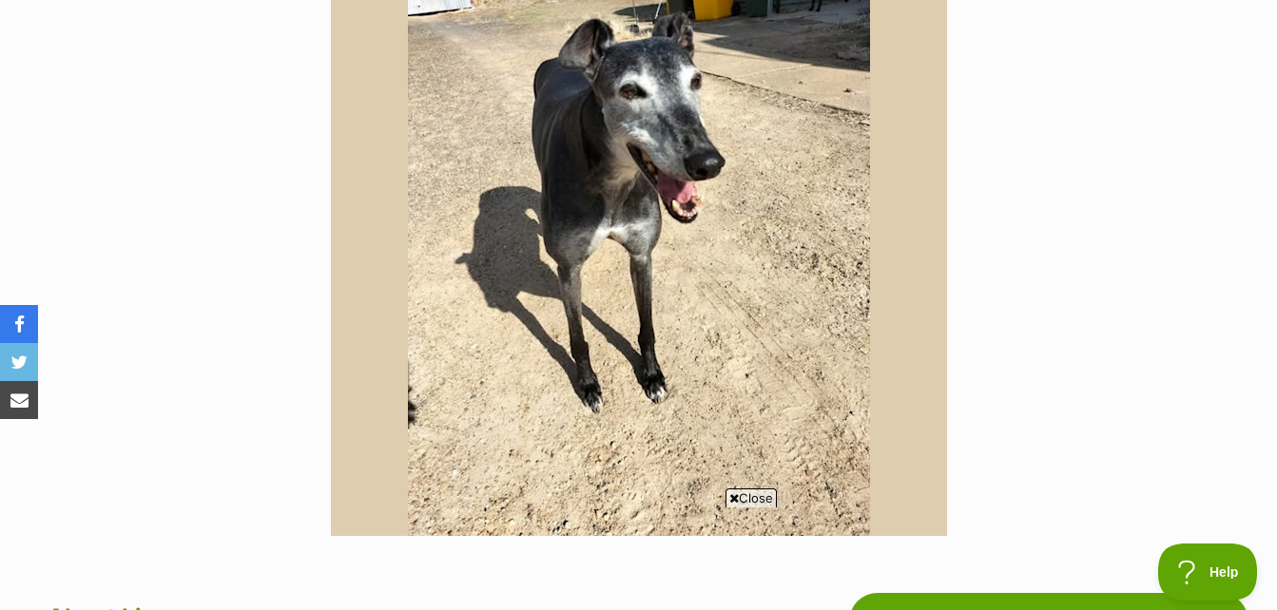
click at [747, 501] on span "Close" at bounding box center [750, 498] width 51 height 19
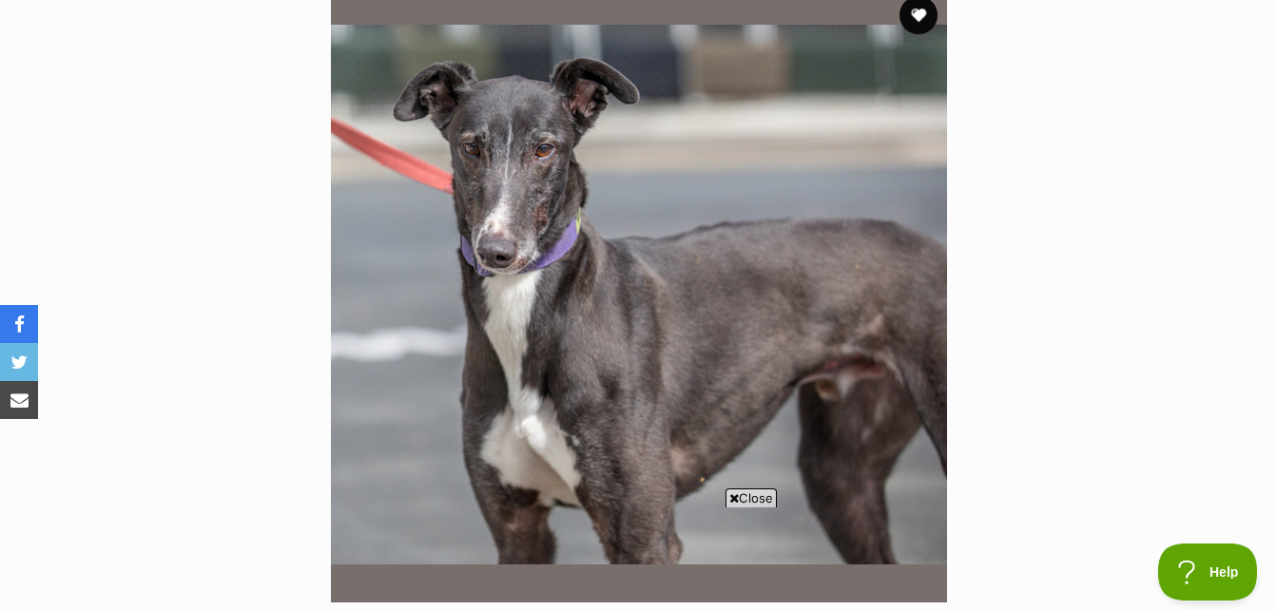
scroll to position [380, 0]
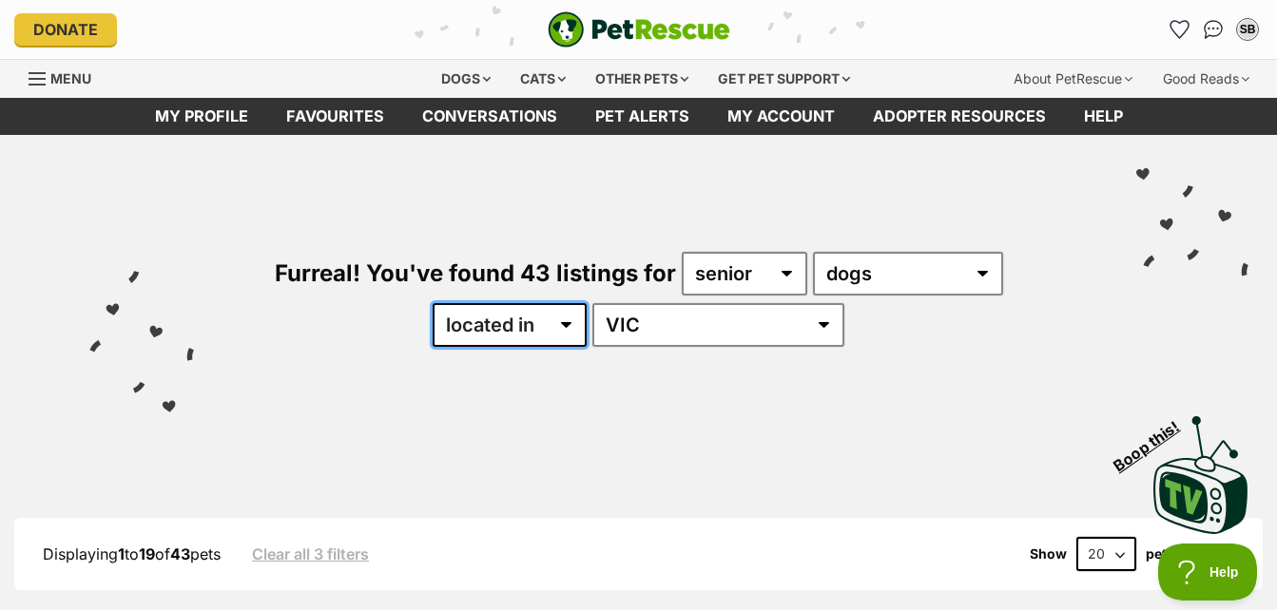
click at [587, 323] on select "available in located in" at bounding box center [510, 325] width 154 height 44
select select "enabled"
click at [489, 303] on select "available in located in" at bounding box center [510, 325] width 154 height 44
